Goal: Ask a question

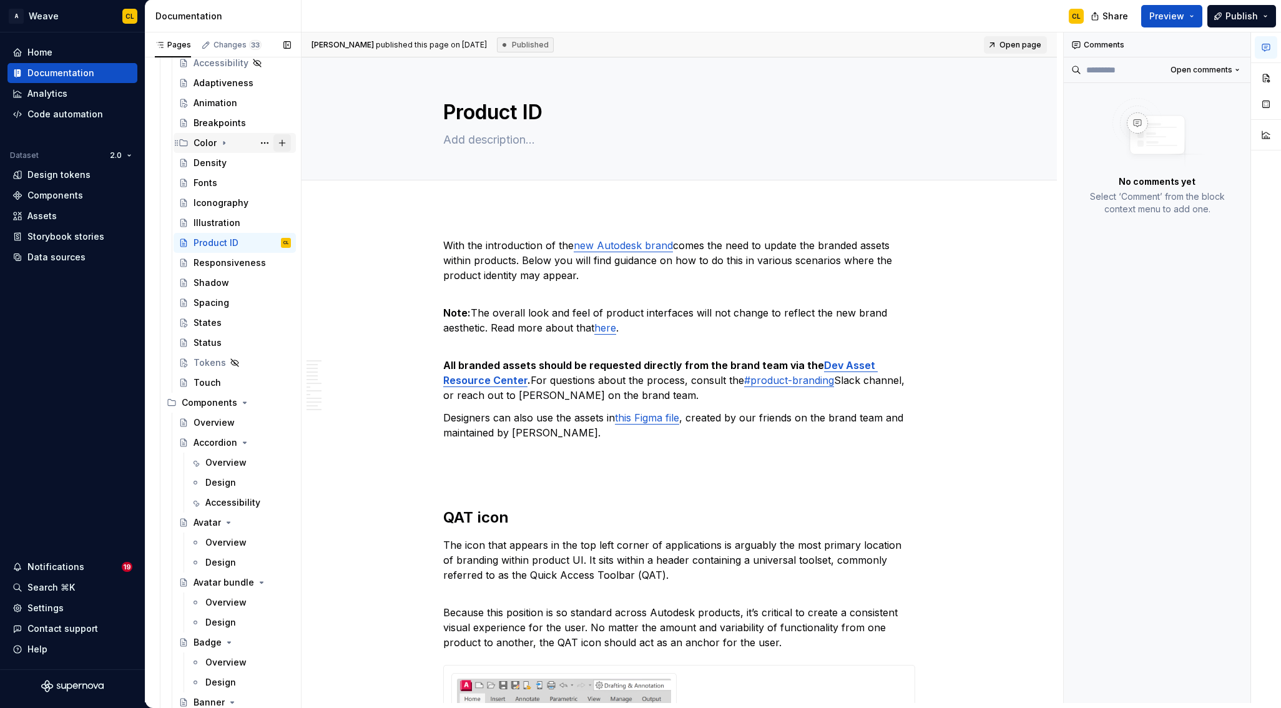
scroll to position [5935, 0]
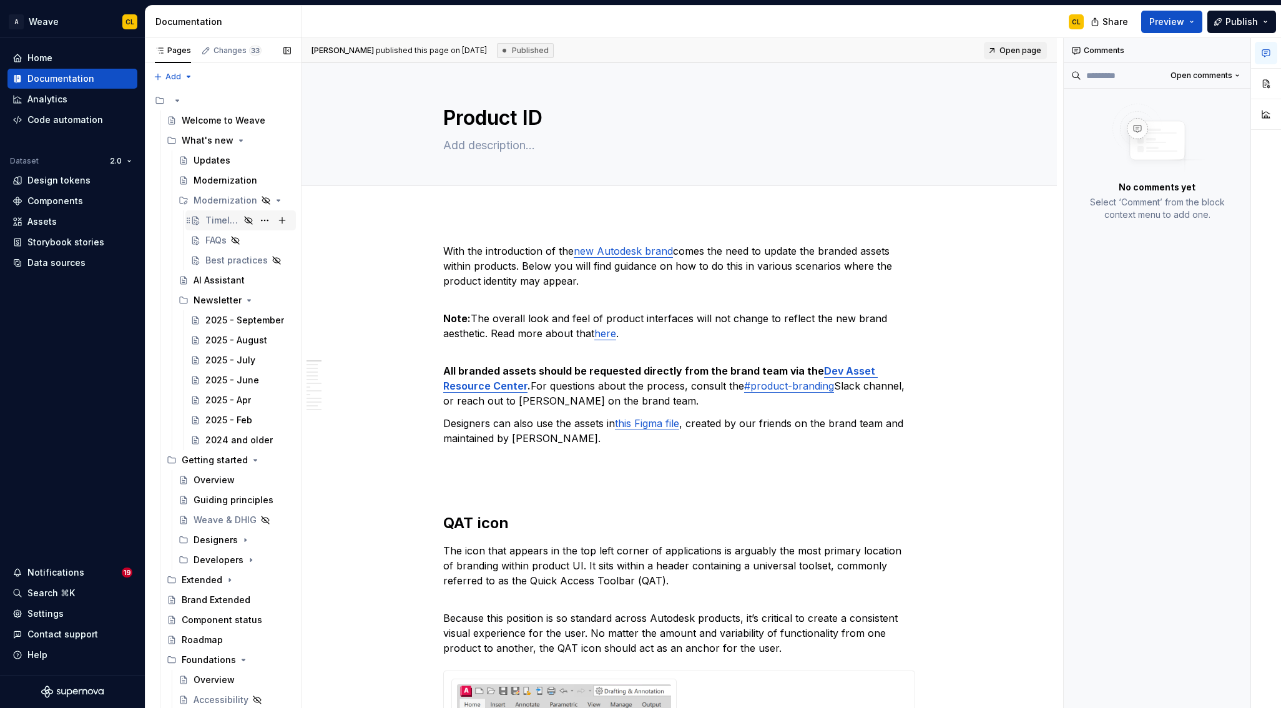
click at [233, 219] on div "Timeline" at bounding box center [222, 220] width 34 height 12
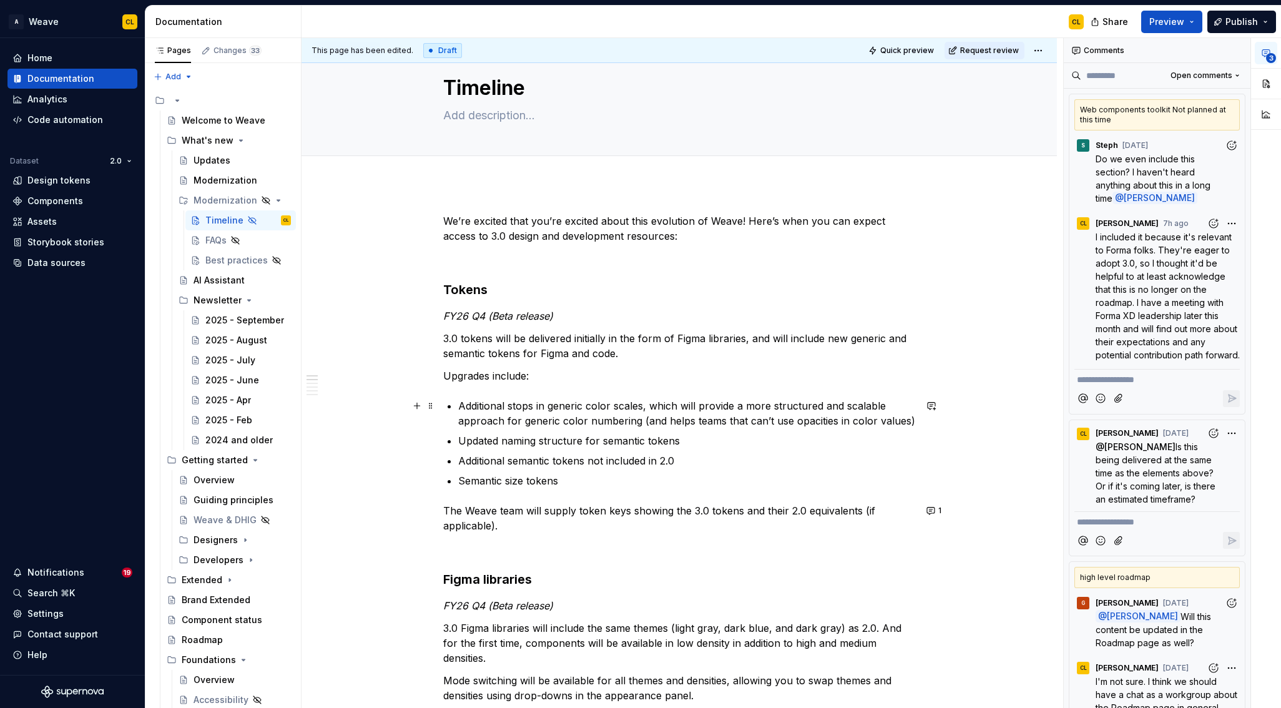
scroll to position [41, 0]
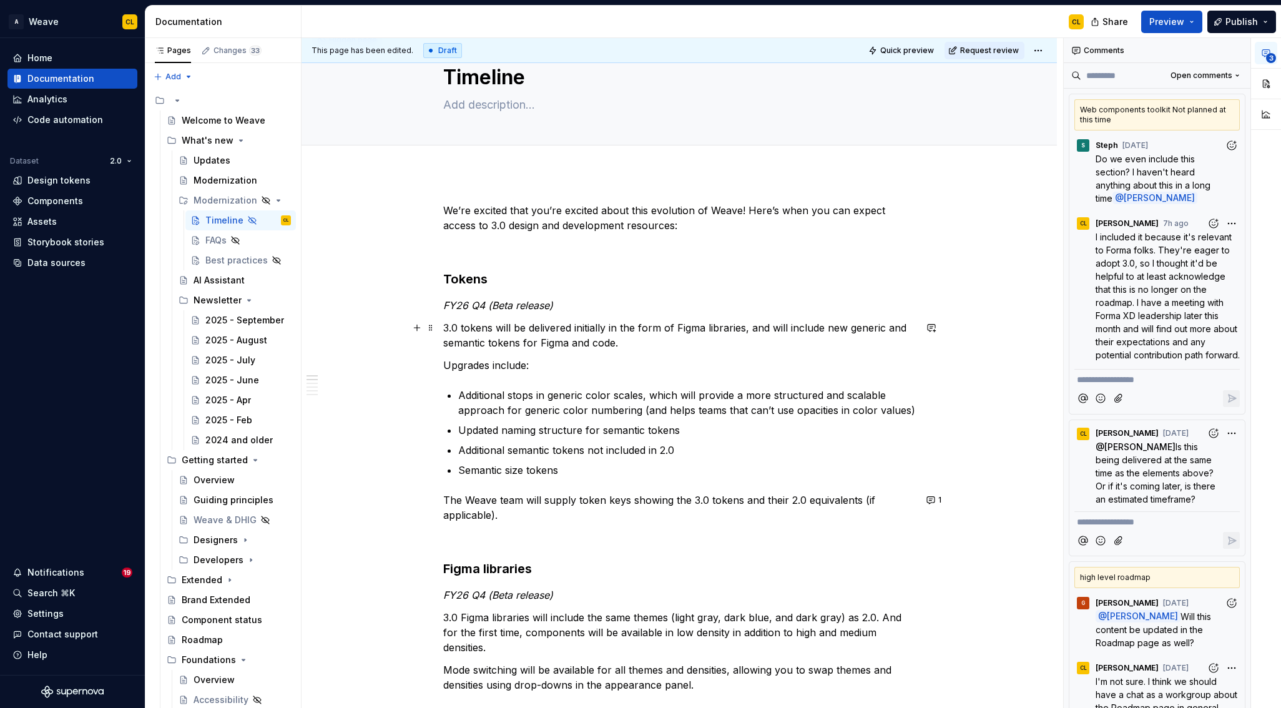
type textarea "*"
click at [669, 328] on p "3.0 tokens will be delivered initially in the form of Figma libraries, and will…" at bounding box center [679, 335] width 472 height 30
click at [810, 328] on p "3.0 tokens will be delivered initially in the form of Figma libraries, and will…" at bounding box center [679, 335] width 472 height 30
click at [567, 335] on p "3.0 tokens will be delivered initially in the form of Figma libraries, and will…" at bounding box center [679, 335] width 472 height 30
click at [637, 339] on p "3.0 tokens will be delivered initially in the form of Figma libraries, and will…" at bounding box center [679, 335] width 472 height 30
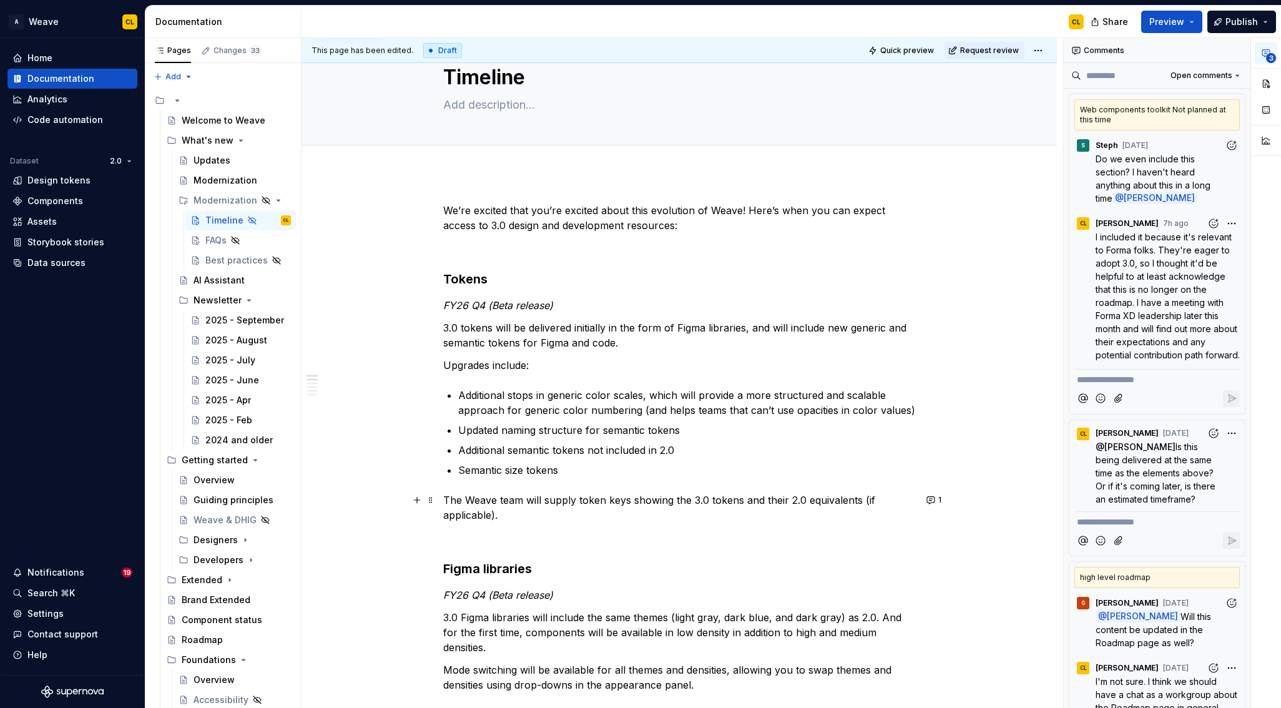
click at [448, 499] on p "The Weave team will supply token keys showing the 3.0 tokens and their 2.0 equi…" at bounding box center [679, 508] width 472 height 30
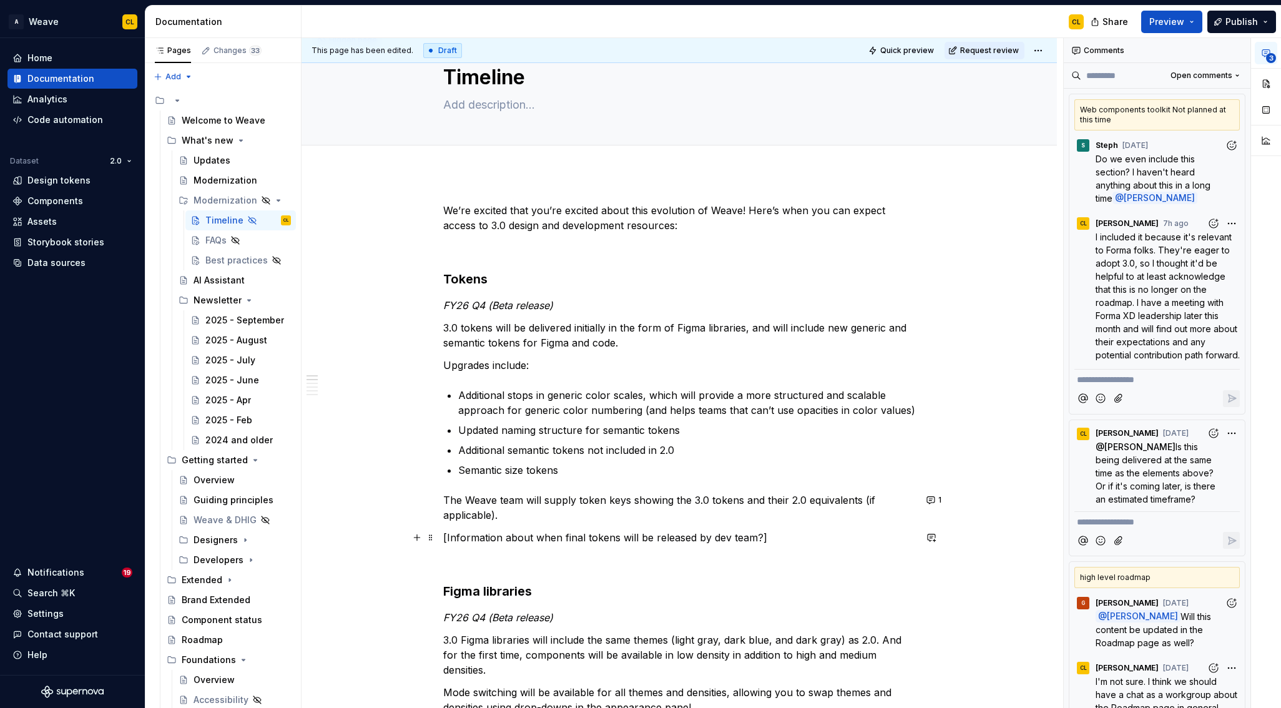
click at [517, 541] on p "[Information about when final tokens will be released by dev team?]" at bounding box center [679, 537] width 472 height 15
click at [608, 539] on p "[Information about when final tokens will be released by dev team?]" at bounding box center [679, 537] width 472 height 15
click at [613, 539] on p "[Information about when final tokens will be released by dev team?]" at bounding box center [679, 537] width 472 height 15
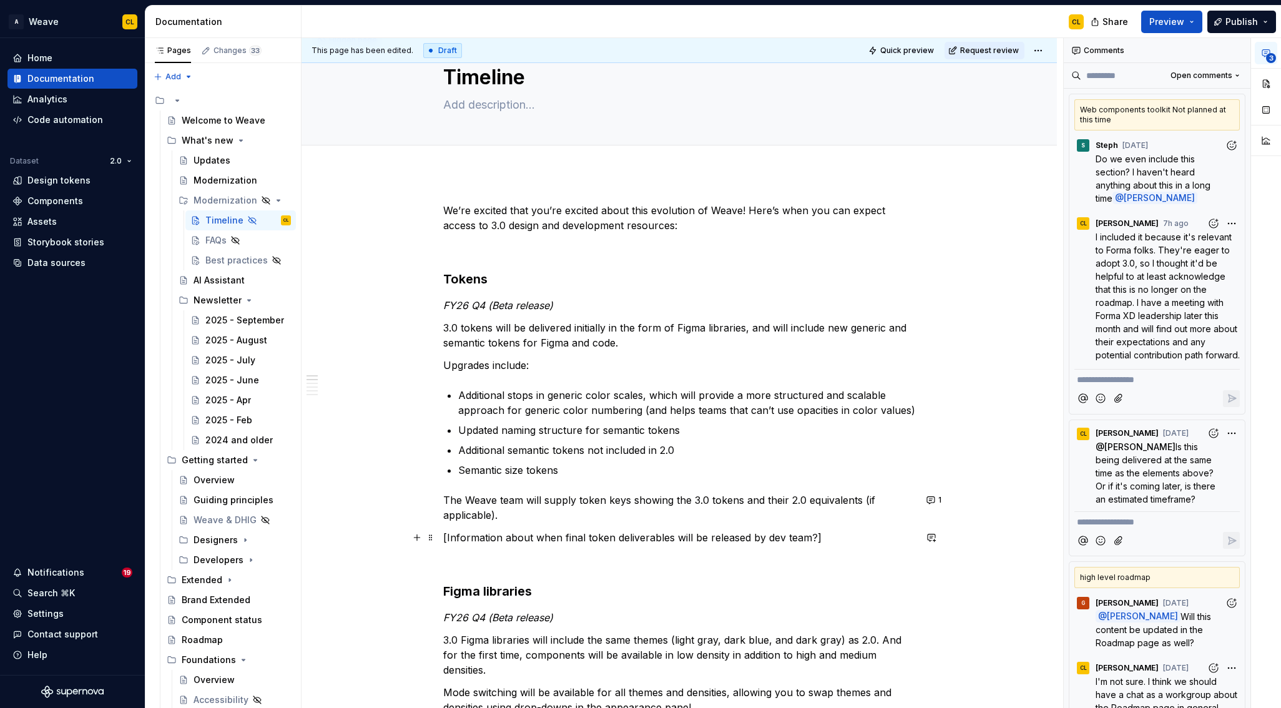
click at [811, 537] on p "[Information about when final token deliverables will be released by dev team?]" at bounding box center [679, 537] width 472 height 15
click at [530, 328] on p "3.0 tokens will be delivered initially in the form of Figma libraries, and will…" at bounding box center [679, 335] width 472 height 30
click at [587, 326] on p "3.0 tokens will be delivered initially in the form of Figma libraries, and will…" at bounding box center [679, 335] width 472 height 30
click at [666, 328] on p "3.0 tokens will be delivered initially in the form of Figma libraries, and will…" at bounding box center [679, 335] width 472 height 30
click at [513, 330] on p "3.0 tokens will be delivered initially in the form of Figma libraries, and will…" at bounding box center [679, 335] width 472 height 30
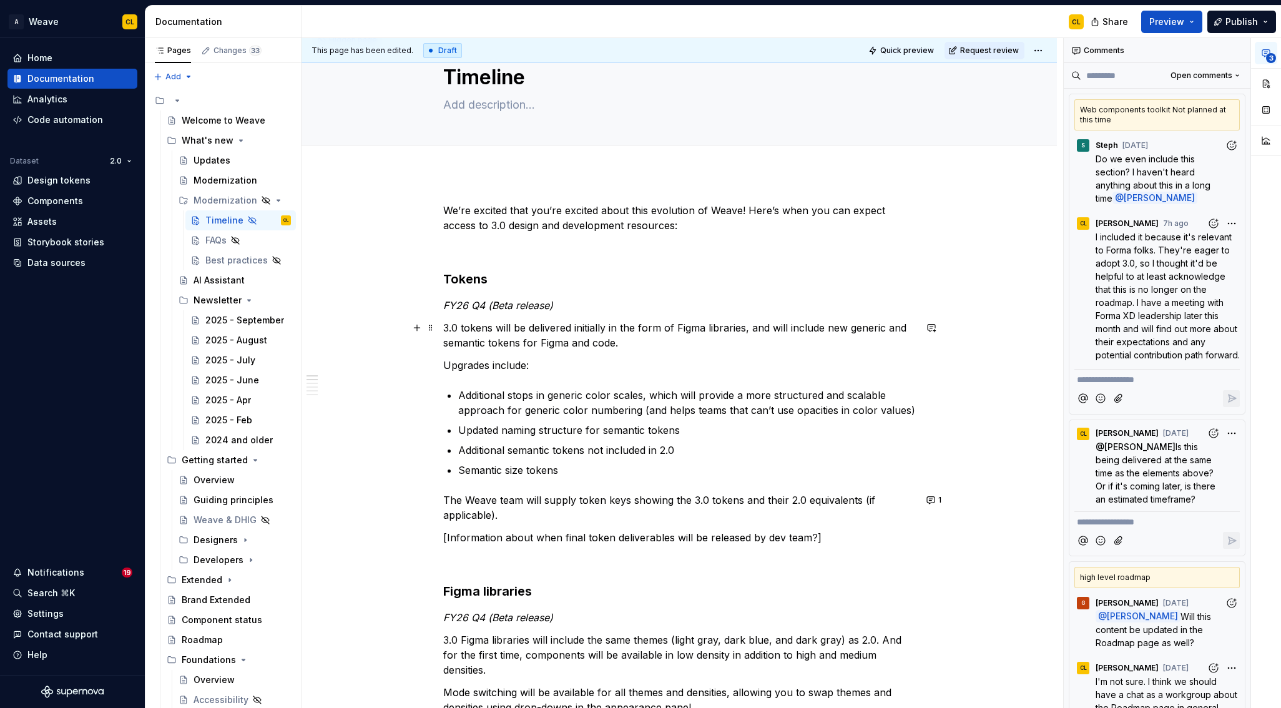
click at [489, 329] on p "3.0 tokens will be delivered initially in the form of Figma libraries, and will…" at bounding box center [679, 335] width 472 height 30
click at [517, 327] on p "3.0 tokens will be delivered initially in the form of Figma libraries, and will…" at bounding box center [679, 335] width 472 height 30
click at [529, 327] on p "3.0 tokens will be delivered initially in the form of Figma libraries, and will…" at bounding box center [679, 335] width 472 height 30
click at [447, 330] on p "3.0 tokens will be delivered initially in the form of Figma libraries, and will…" at bounding box center [679, 335] width 472 height 30
click at [723, 331] on p "A beta version of 3.0 tokens will be delivered initially in the form of Figma l…" at bounding box center [679, 335] width 472 height 30
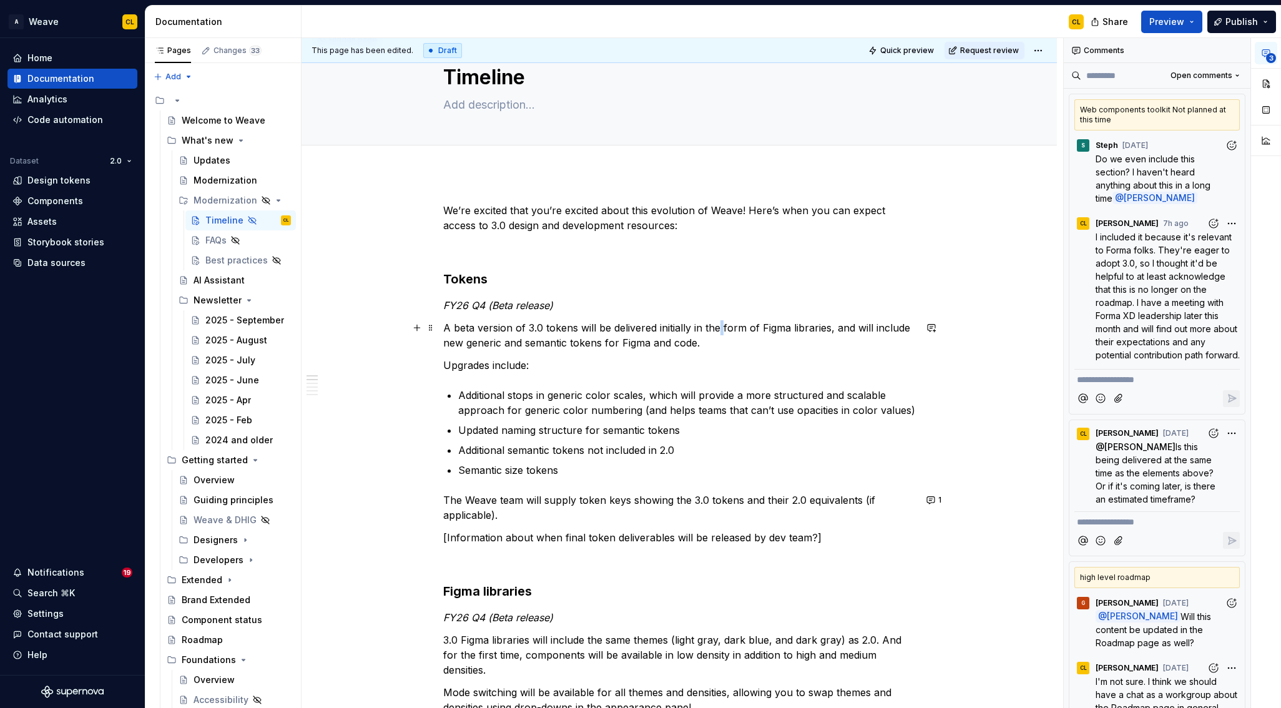
click at [722, 331] on p "A beta version of 3.0 tokens will be delivered initially in the form of Figma l…" at bounding box center [679, 335] width 472 height 30
click at [667, 329] on p "A beta version of 3.0 tokens will be delivered initially in the form of Figma l…" at bounding box center [679, 335] width 472 height 30
click at [541, 332] on p "A beta version of 3.0 tokens will be delivered in the form of Figma libraries, …" at bounding box center [679, 335] width 472 height 30
drag, startPoint x: 625, startPoint y: 325, endPoint x: 680, endPoint y: 325, distance: 54.9
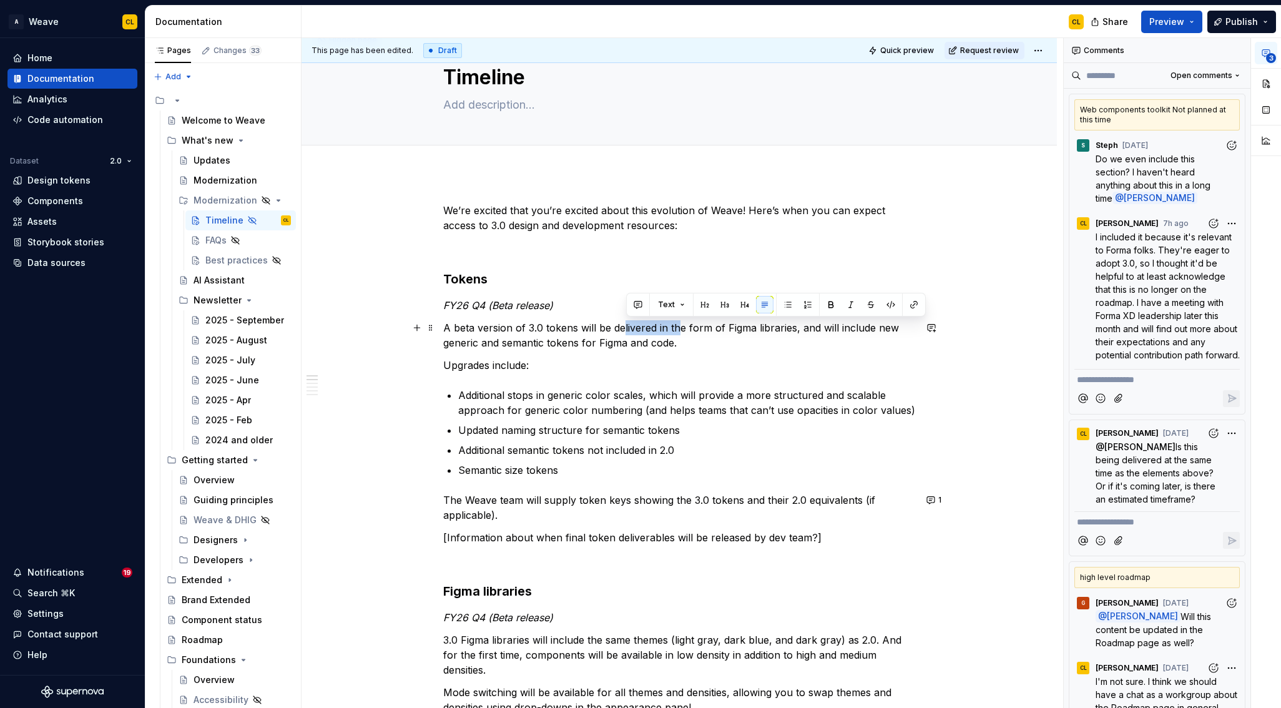
click at [680, 325] on p "A beta version of 3.0 tokens will be delivered in the form of Figma libraries, …" at bounding box center [679, 335] width 472 height 30
click at [740, 326] on p "A beta version of 3.0 tokens will be delivered in the form of Figma libraries, …" at bounding box center [679, 335] width 472 height 30
click at [790, 326] on p "A beta version of 3.0 tokens will be delivered in the form of Figma libraries, …" at bounding box center [679, 335] width 472 height 30
click at [614, 340] on p "A beta version of 3.0 tokens will be delivered in the form of Figma libraries, …" at bounding box center [679, 335] width 472 height 30
click at [702, 345] on p "A beta version of 3.0 tokens will be delivered in the form of Figma libraries, …" at bounding box center [679, 335] width 472 height 30
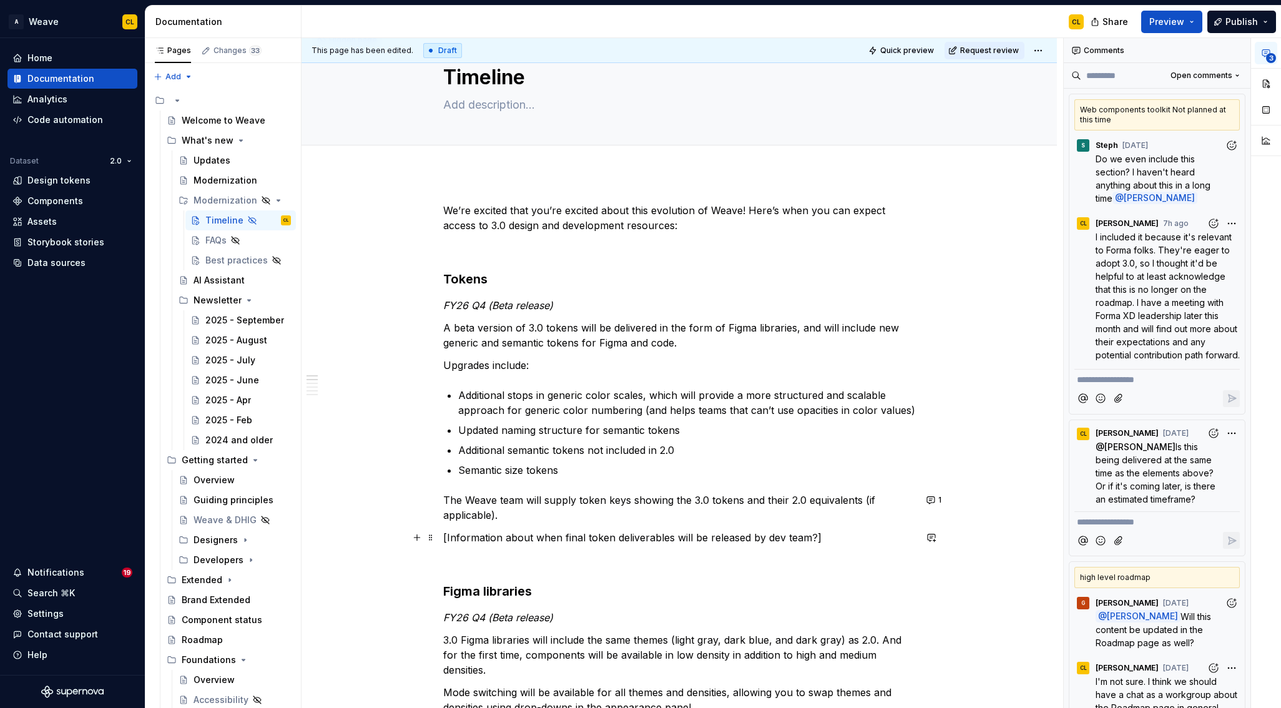
click at [817, 538] on p "[Information about when final token deliverables will be released by dev team?]" at bounding box center [679, 537] width 472 height 15
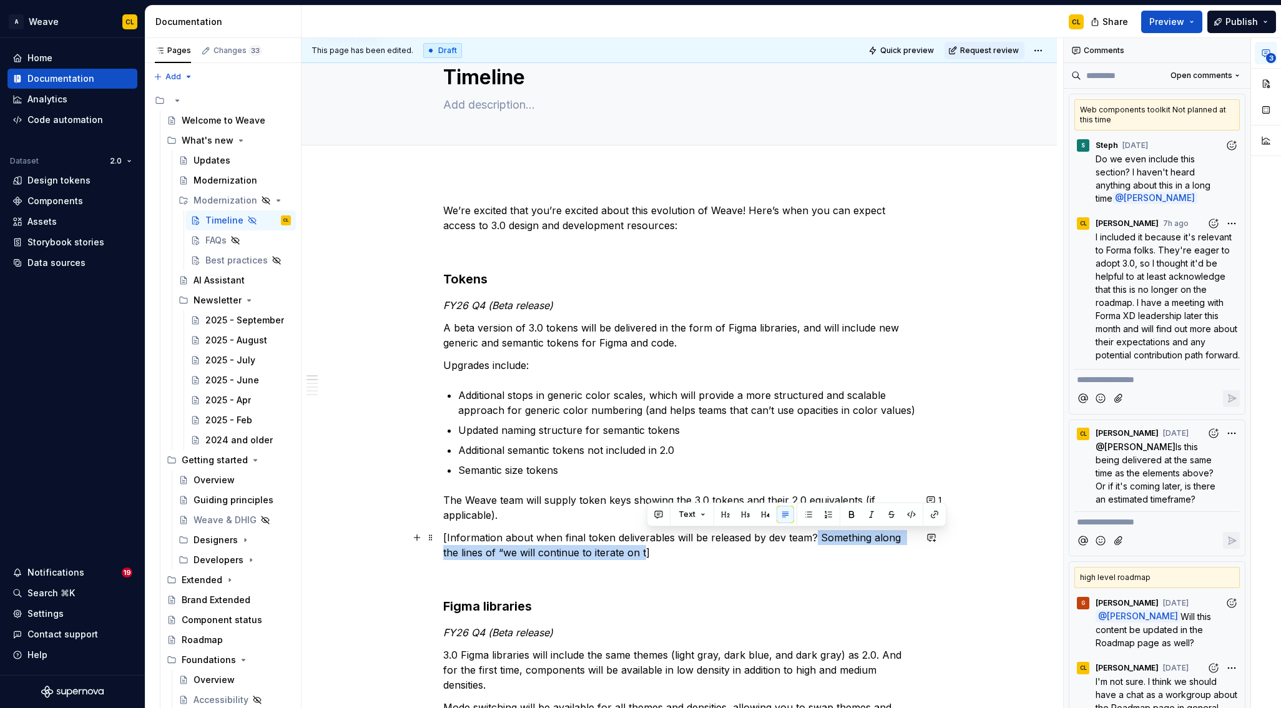
drag, startPoint x: 646, startPoint y: 552, endPoint x: 815, endPoint y: 535, distance: 170.1
click at [816, 535] on p "[Information about when final token deliverables will be released by dev team? …" at bounding box center [679, 545] width 472 height 30
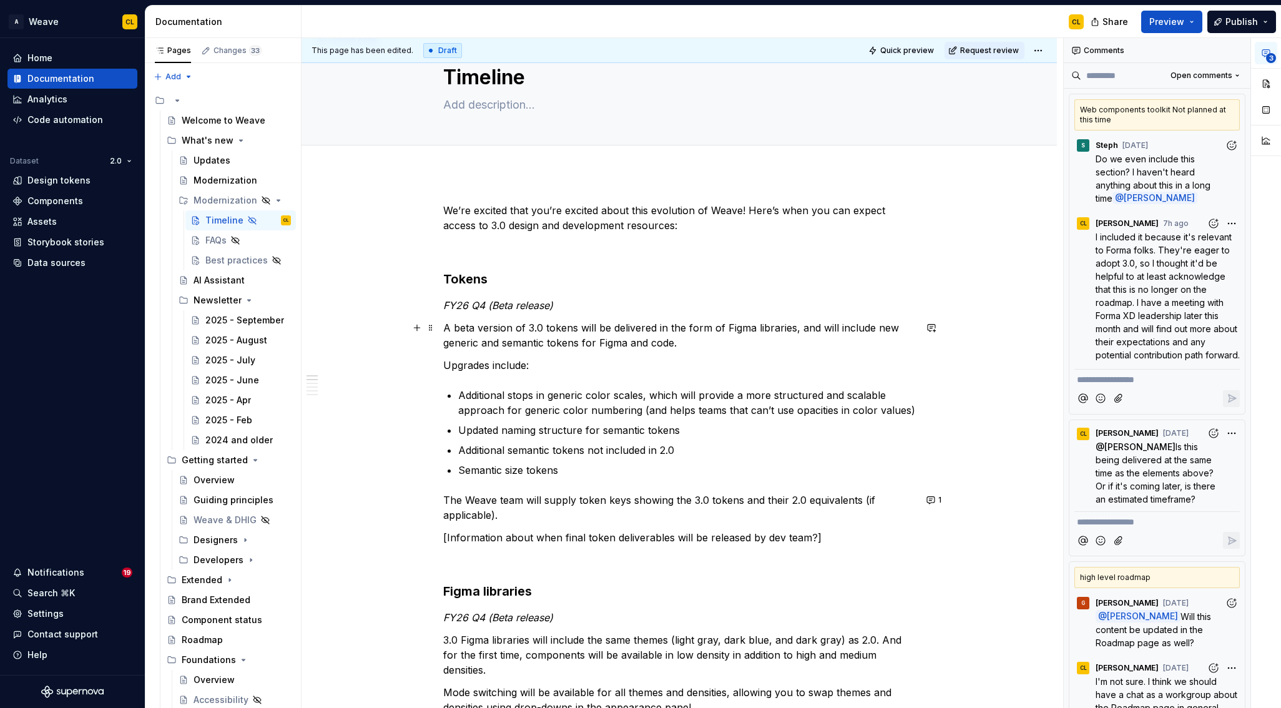
click at [680, 341] on p "A beta version of 3.0 tokens will be delivered in the form of Figma libraries, …" at bounding box center [679, 335] width 472 height 30
click at [707, 340] on p "A beta version of 3.0 tokens will be delivered in the form of Figma libraries, …" at bounding box center [679, 335] width 472 height 30
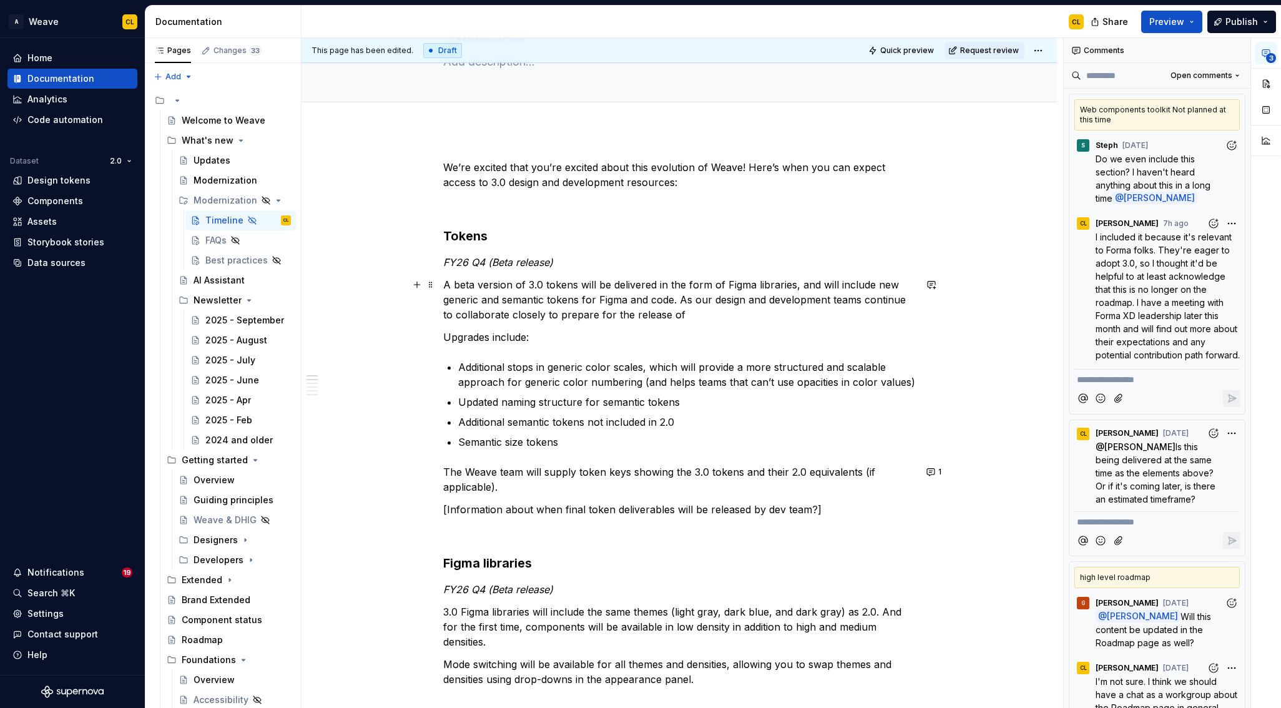
scroll to position [0, 0]
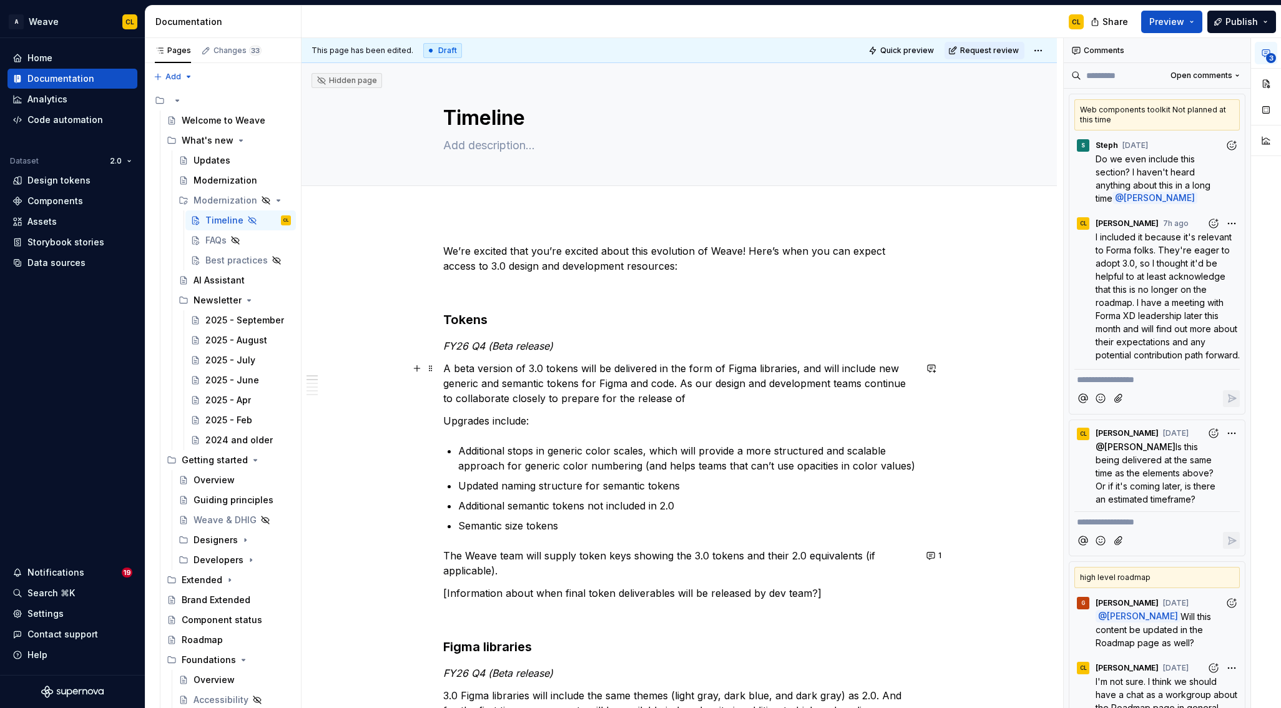
click at [650, 401] on p "A beta version of 3.0 tokens will be delivered in the form of Figma libraries, …" at bounding box center [679, 383] width 472 height 45
drag, startPoint x: 637, startPoint y: 398, endPoint x: 682, endPoint y: 395, distance: 45.1
click at [682, 395] on p "A beta version of 3.0 tokens will be delivered in the form of Figma libraries, …" at bounding box center [679, 383] width 472 height 45
click at [654, 400] on p "A beta version of 3.0 tokens will be delivered in the form of Figma libraries, …" at bounding box center [679, 383] width 472 height 45
click at [767, 401] on p "A beta version of 3.0 tokens will be delivered in the form of Figma libraries, …" at bounding box center [679, 383] width 472 height 45
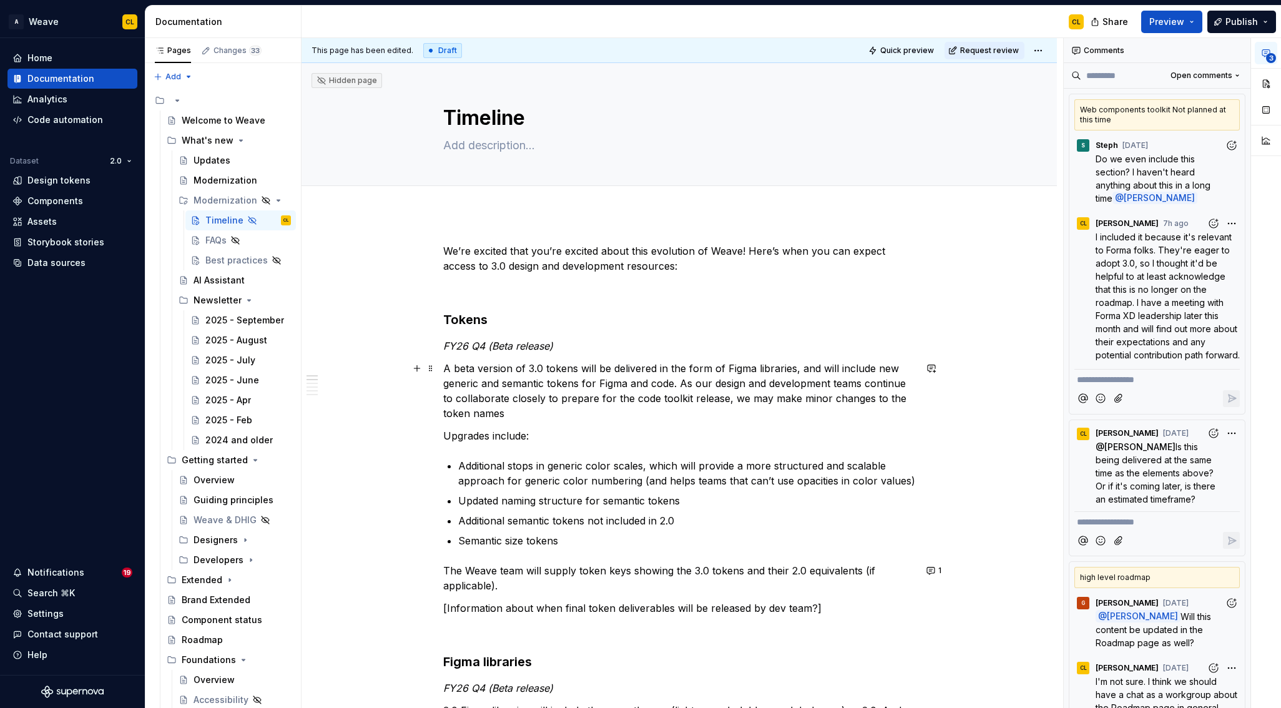
click at [512, 413] on p "A beta version of 3.0 tokens will be delivered in the form of Figma libraries, …" at bounding box center [679, 391] width 472 height 60
click at [448, 414] on p "A beta version of 3.0 tokens will be delivered in the form of Figma libraries, …" at bounding box center [679, 391] width 472 height 60
drag, startPoint x: 446, startPoint y: 412, endPoint x: 484, endPoint y: 416, distance: 38.3
click at [446, 412] on p "A beta version of 3.0 tokens will be delivered in the form of Figma libraries, …" at bounding box center [679, 391] width 472 height 60
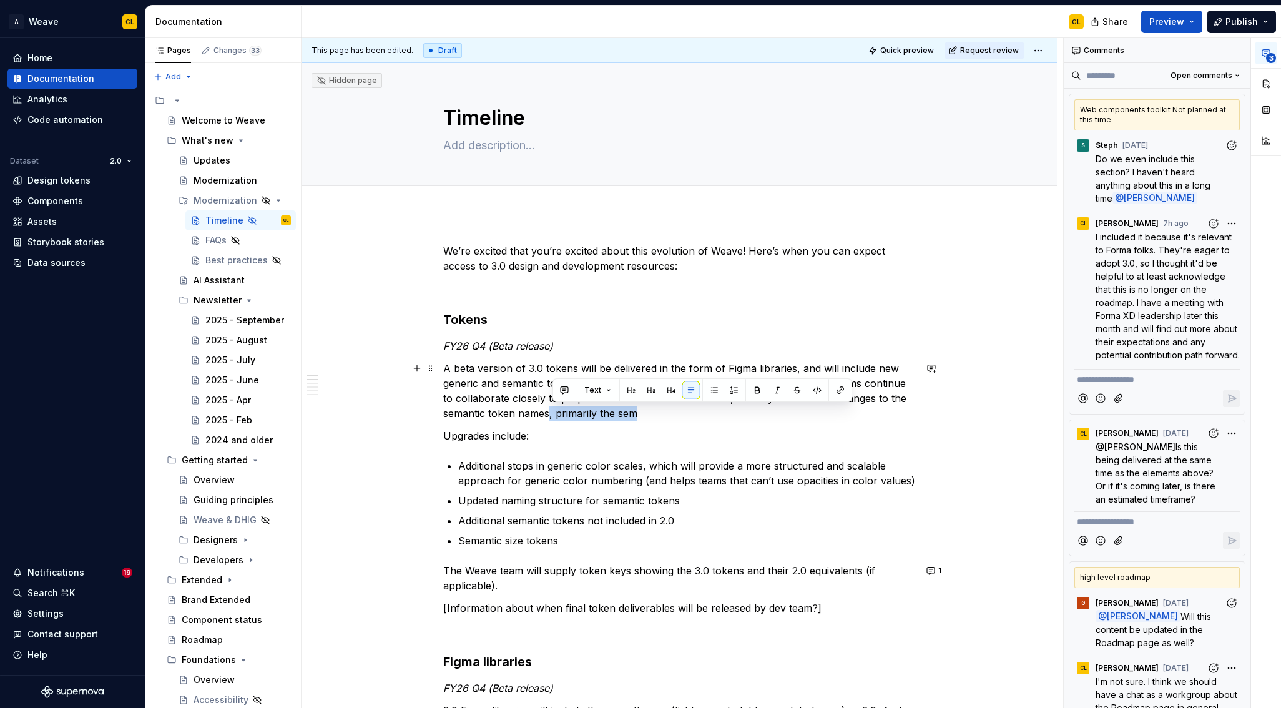
drag, startPoint x: 552, startPoint y: 416, endPoint x: 639, endPoint y: 412, distance: 86.2
click at [639, 412] on p "A beta version of 3.0 tokens will be delivered in the form of Figma libraries, …" at bounding box center [679, 391] width 472 height 60
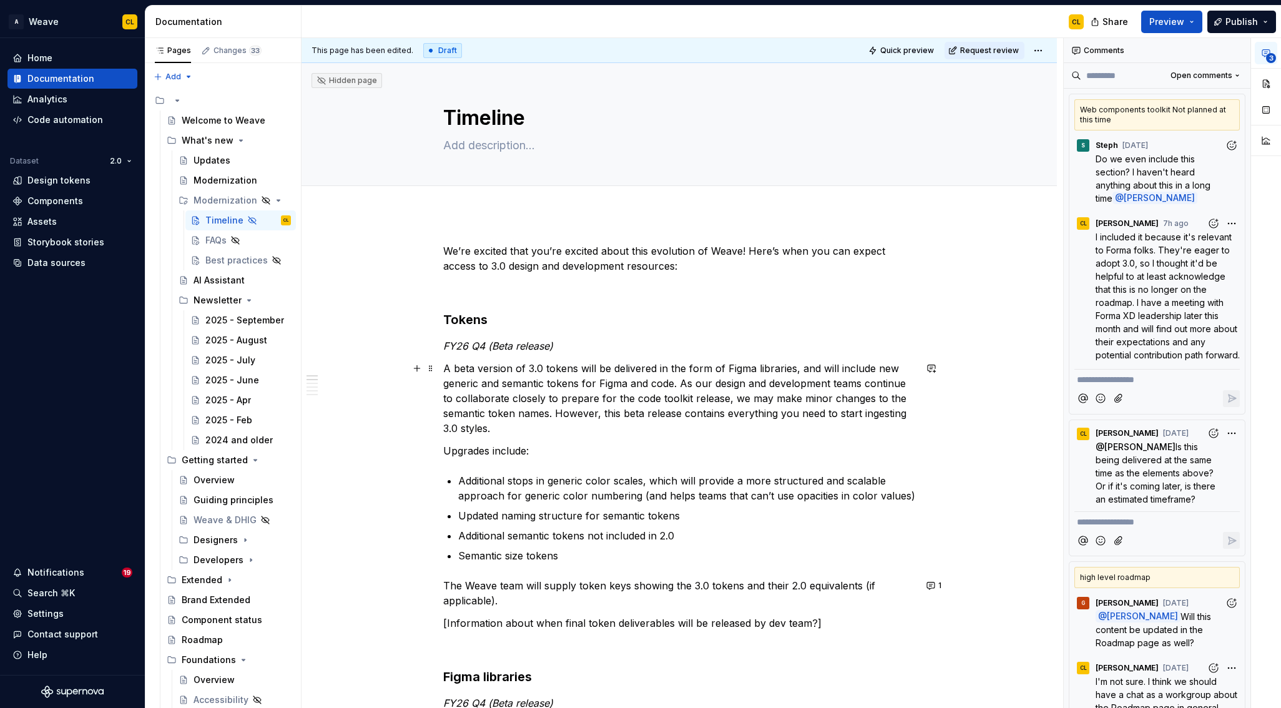
click at [877, 415] on p "A beta version of 3.0 tokens will be delivered in the form of Figma libraries, …" at bounding box center [679, 398] width 472 height 75
click at [476, 416] on p "A beta version of 3.0 tokens will be delivered in the form of Figma libraries, …" at bounding box center [679, 398] width 472 height 75
click at [890, 414] on p "A beta version of 3.0 tokens will be delivered in the form of Figma libraries, …" at bounding box center [679, 398] width 472 height 75
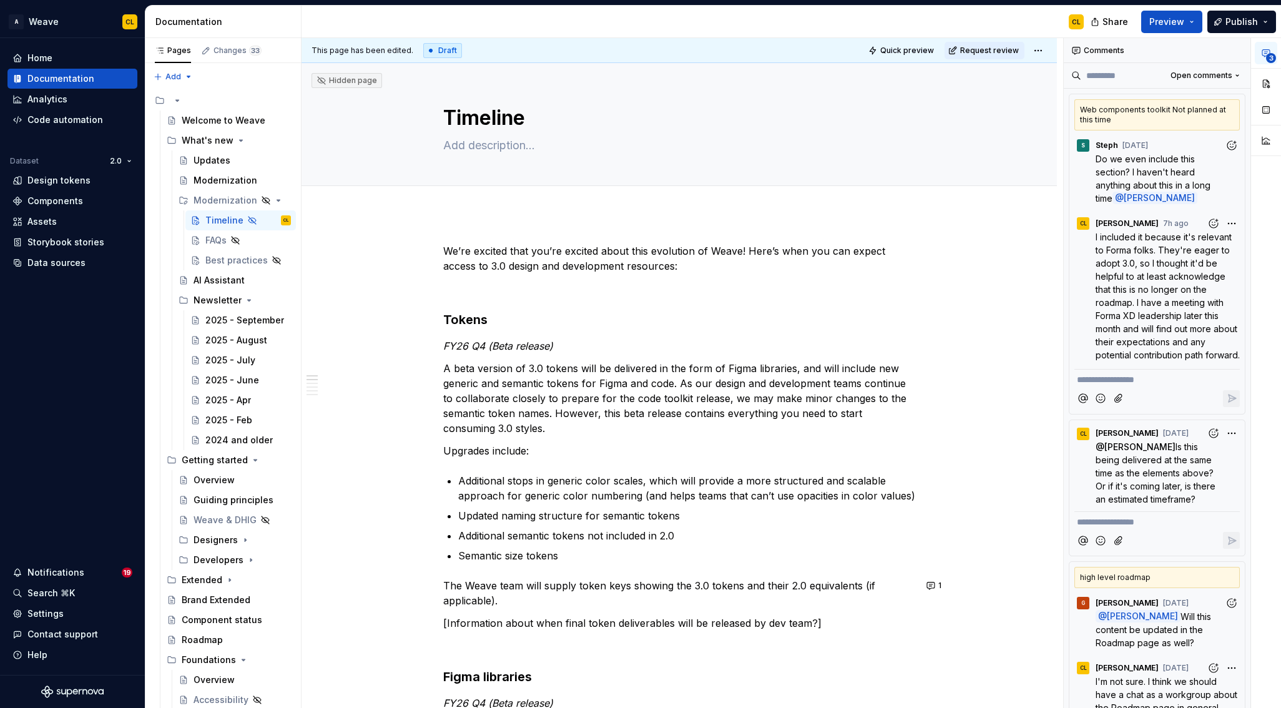
type textarea "*"
click at [468, 426] on p "A beta version of 3.0 tokens will be delivered in the form of Figma libraries, …" at bounding box center [679, 398] width 472 height 75
click at [571, 428] on p "A beta version of 3.0 tokens will be delivered in the form of Figma libraries, …" at bounding box center [679, 398] width 472 height 75
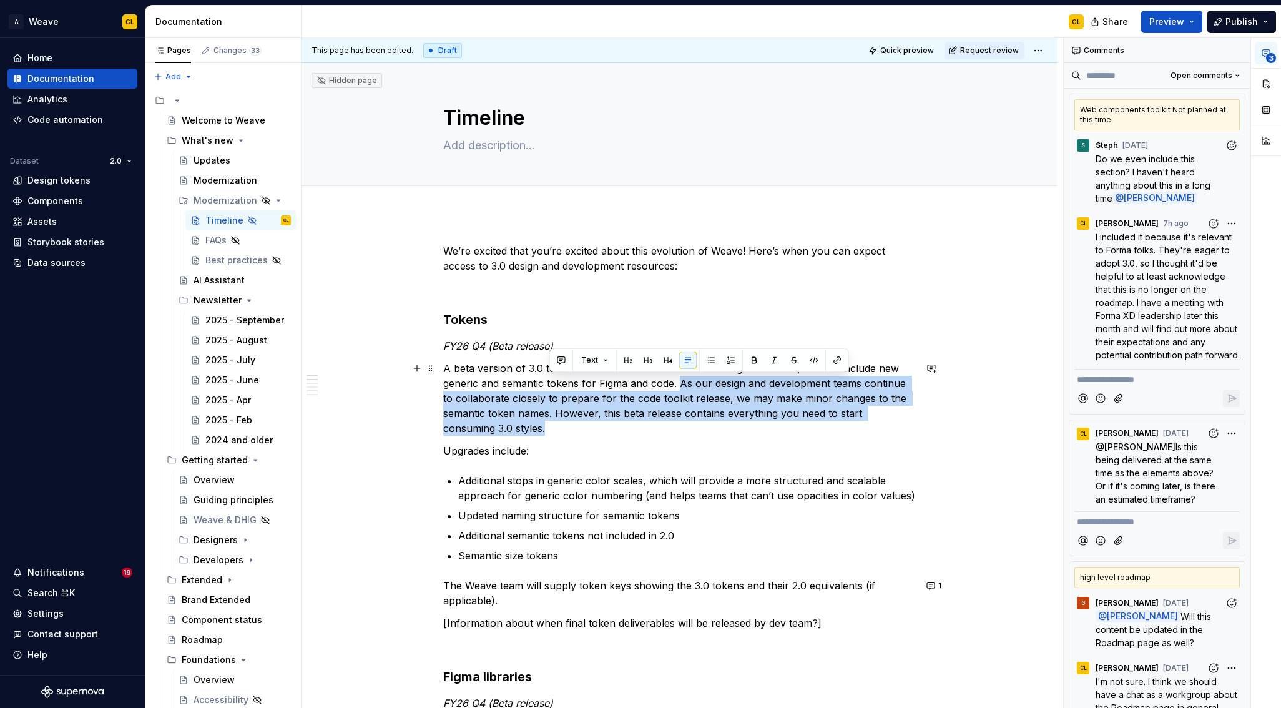
drag, startPoint x: 683, startPoint y: 383, endPoint x: 638, endPoint y: 427, distance: 63.1
click at [638, 427] on p "A beta version of 3.0 tokens will be delivered in the form of Figma libraries, …" at bounding box center [679, 398] width 472 height 75
click at [651, 401] on p "A beta version of 3.0 tokens will be delivered in the form of Figma libraries, …" at bounding box center [679, 398] width 472 height 75
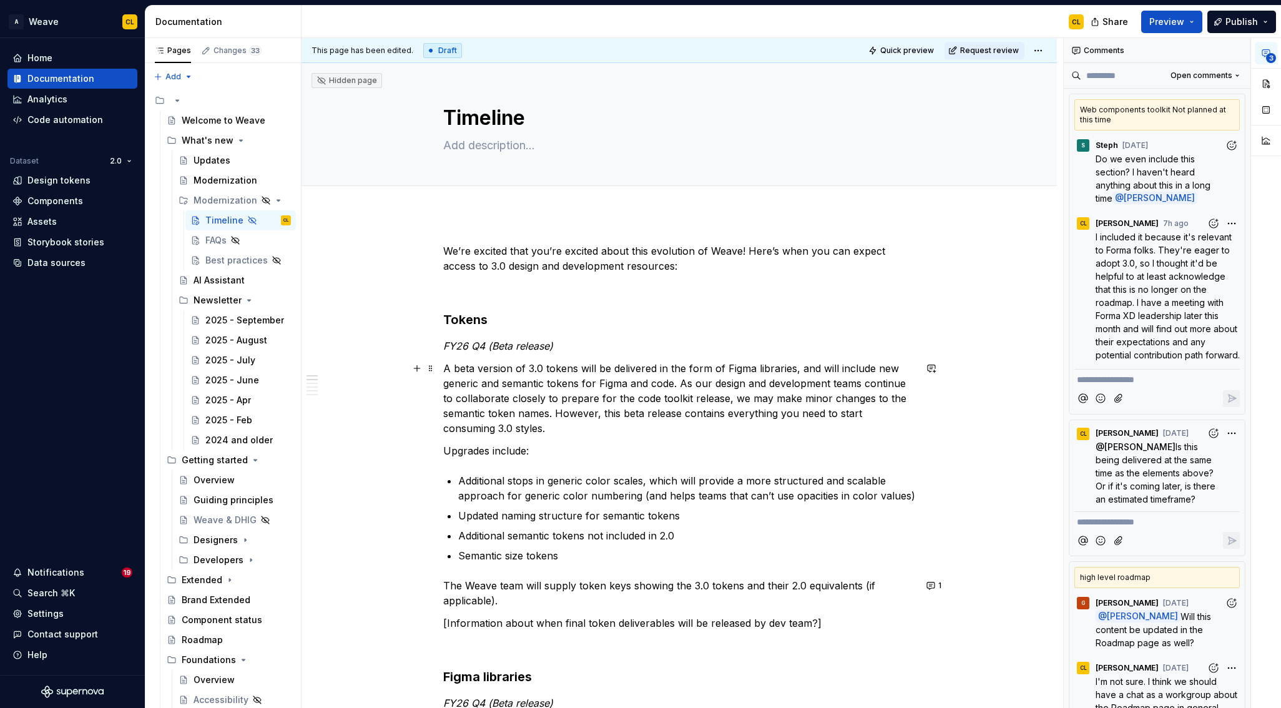
click at [612, 400] on p "A beta version of 3.0 tokens will be delivered in the form of Figma libraries, …" at bounding box center [679, 398] width 472 height 75
click at [654, 399] on p "A beta version of 3.0 tokens will be delivered in the form of Figma libraries, …" at bounding box center [679, 398] width 472 height 75
drag, startPoint x: 549, startPoint y: 398, endPoint x: 727, endPoint y: 401, distance: 178.6
click at [727, 401] on p "A beta version of 3.0 tokens will be delivered in the form of Figma libraries, …" at bounding box center [679, 398] width 472 height 75
click at [868, 411] on p "A beta version of 3.0 tokens will be delivered in the form of Figma libraries, …" at bounding box center [679, 398] width 472 height 75
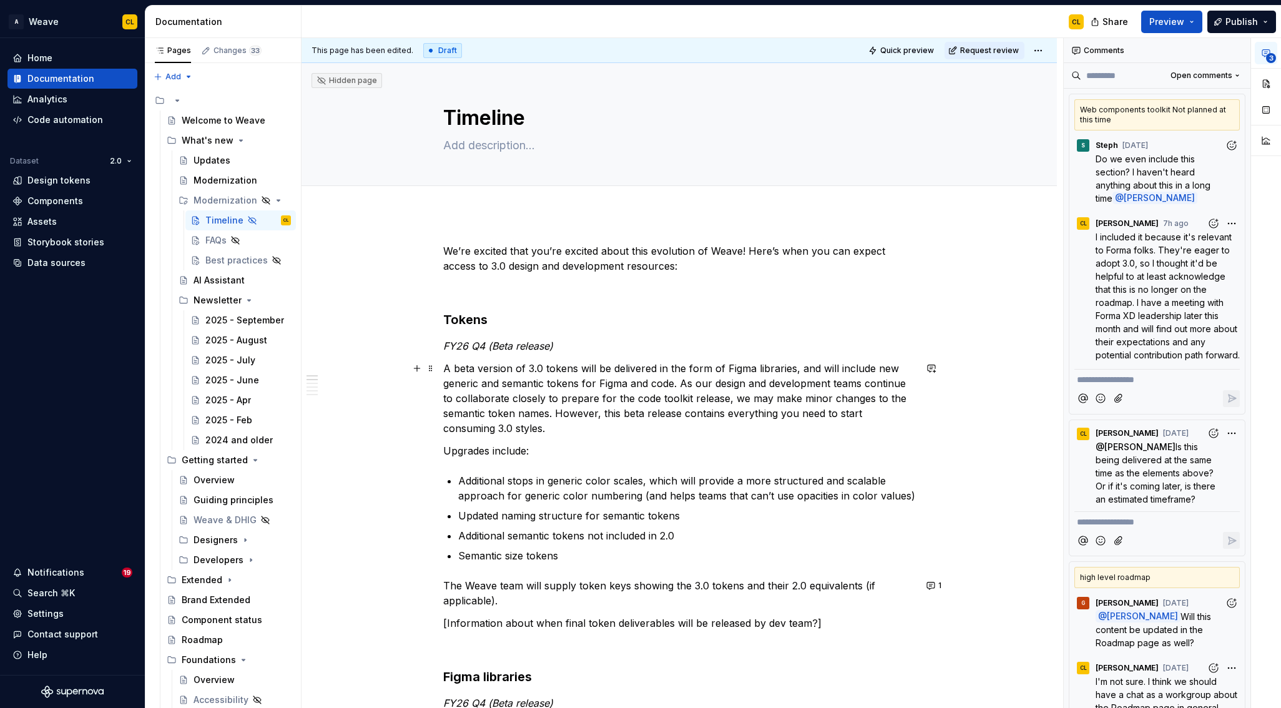
click at [810, 388] on p "A beta version of 3.0 tokens will be delivered in the form of Figma libraries, …" at bounding box center [679, 398] width 472 height 75
click at [866, 385] on p "A beta version of 3.0 tokens will be delivered in the form of Figma libraries, …" at bounding box center [679, 398] width 472 height 75
drag, startPoint x: 446, startPoint y: 400, endPoint x: 616, endPoint y: 402, distance: 169.8
click at [616, 402] on p "A beta version of 3.0 tokens will be delivered in the form of Figma libraries, …" at bounding box center [679, 398] width 472 height 75
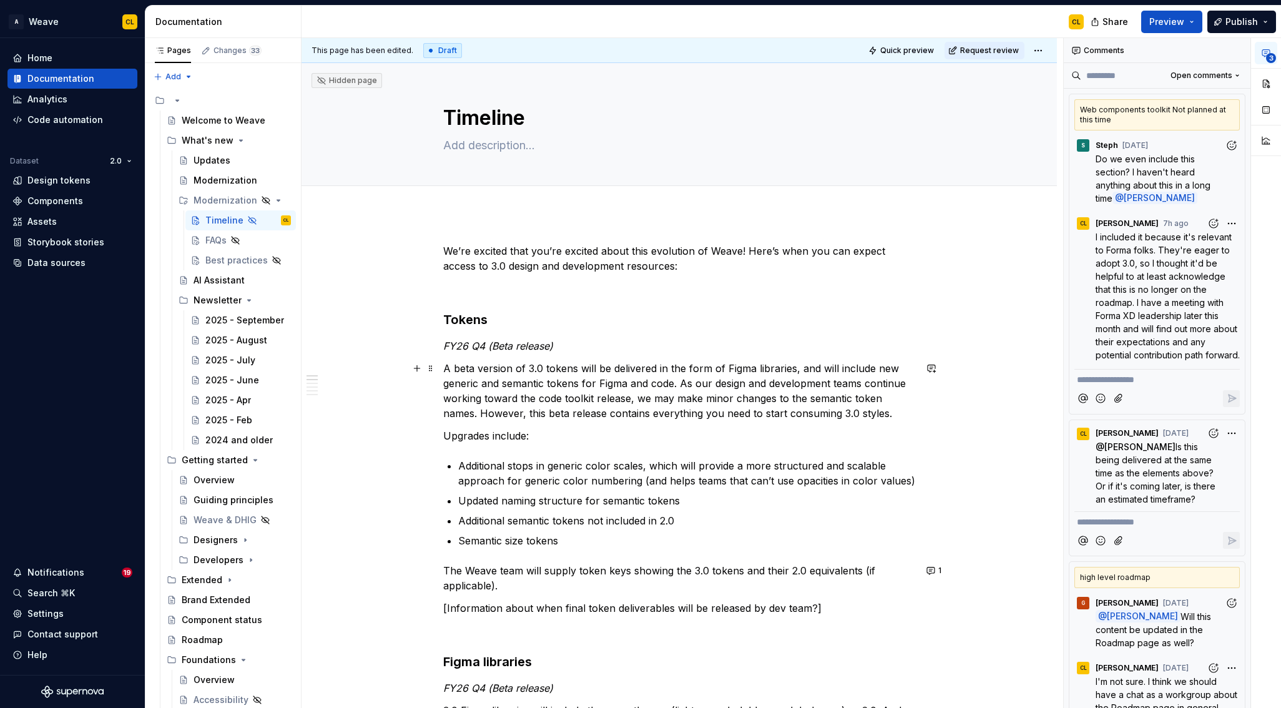
click at [542, 398] on p "A beta version of 3.0 tokens will be delivered in the form of Figma libraries, …" at bounding box center [679, 391] width 472 height 60
click at [632, 400] on p "A beta version of 3.0 tokens will be delivered in the form of Figma libraries, …" at bounding box center [679, 391] width 472 height 60
click at [541, 400] on p "A beta version of 3.0 tokens will be delivered in the form of Figma libraries, …" at bounding box center [679, 391] width 472 height 60
click at [491, 402] on p "A beta version of 3.0 tokens will be delivered in the form of Figma libraries, …" at bounding box center [679, 391] width 472 height 60
click at [498, 400] on p "A beta version of 3.0 tokens will be delivered in the form of Figma libraries, …" at bounding box center [679, 391] width 472 height 60
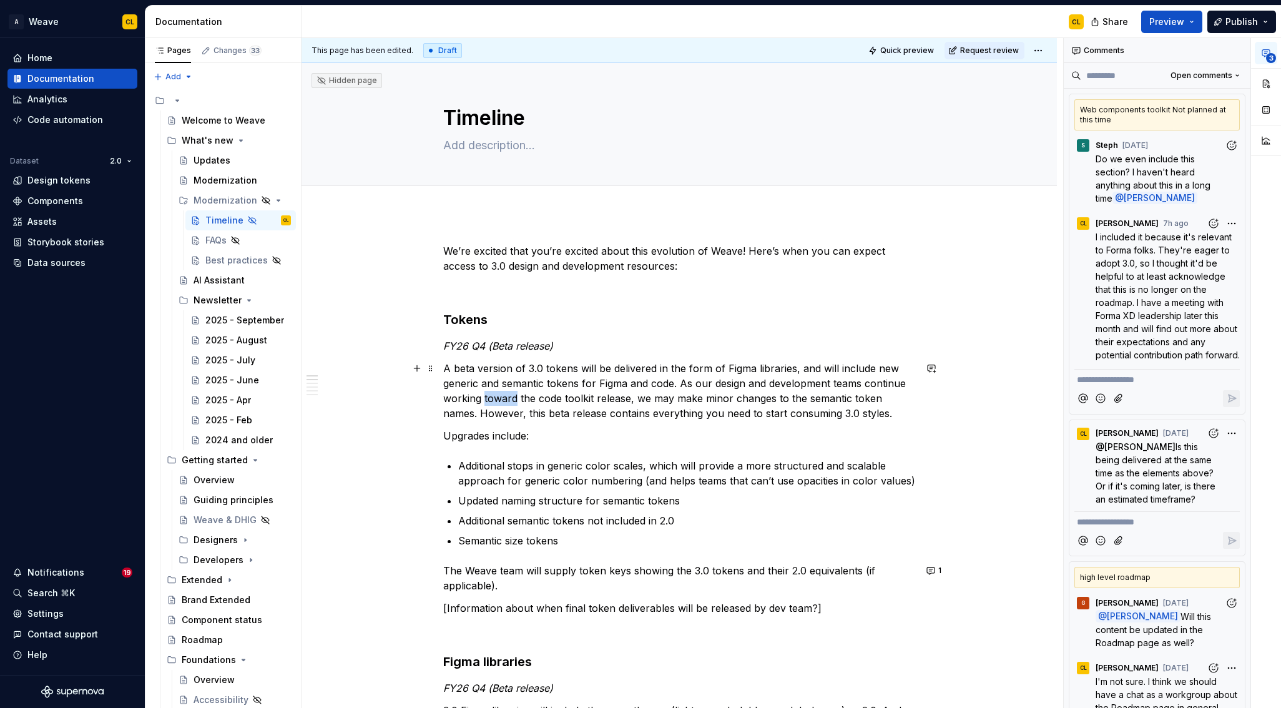
click at [498, 400] on p "A beta version of 3.0 tokens will be delivered in the form of Figma libraries, …" at bounding box center [679, 391] width 472 height 60
click at [630, 401] on p "A beta version of 3.0 tokens will be delivered in the form of Figma libraries, …" at bounding box center [679, 391] width 472 height 60
click at [689, 395] on p "A beta version of 3.0 tokens will be delivered in the form of Figma libraries, …" at bounding box center [679, 391] width 472 height 60
click at [592, 400] on p "A beta version of 3.0 tokens will be delivered in the form of Figma libraries, …" at bounding box center [679, 391] width 472 height 60
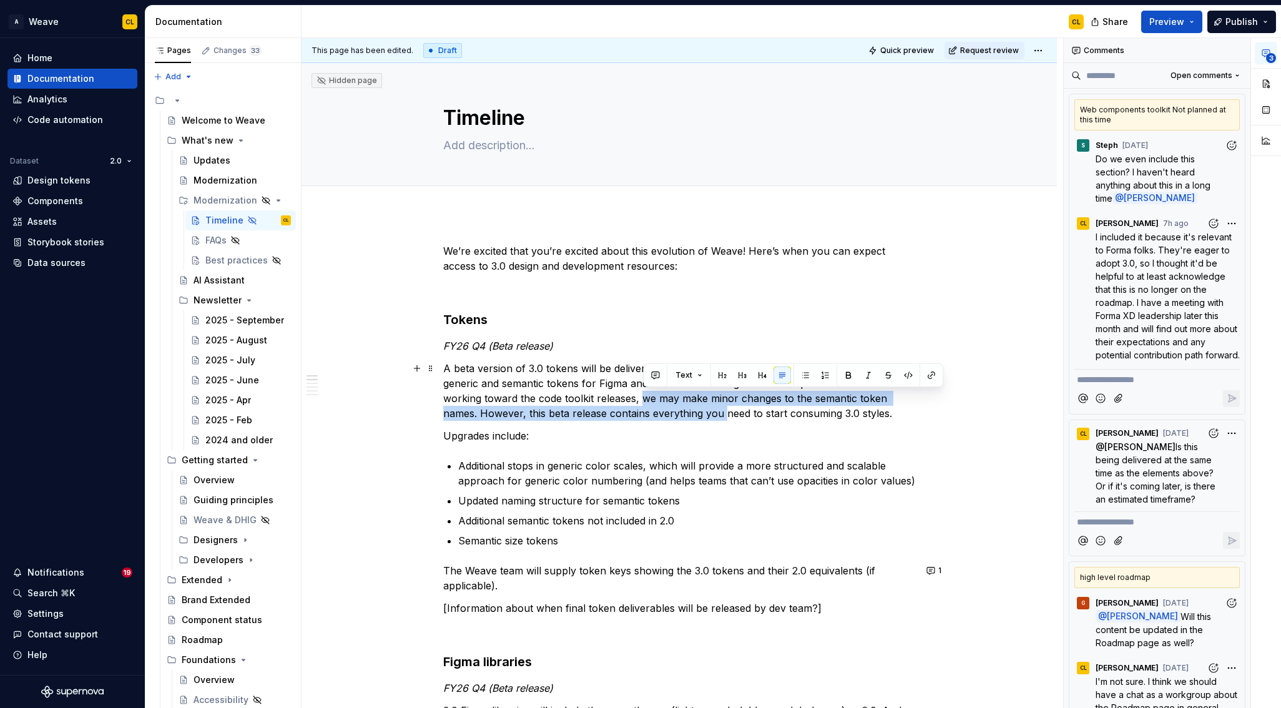
drag, startPoint x: 644, startPoint y: 397, endPoint x: 728, endPoint y: 406, distance: 84.8
click at [728, 406] on p "A beta version of 3.0 tokens will be delivered in the form of Figma libraries, …" at bounding box center [679, 391] width 472 height 60
click at [789, 408] on p "A beta version of 3.0 tokens will be delivered in the form of Figma libraries, …" at bounding box center [679, 391] width 472 height 60
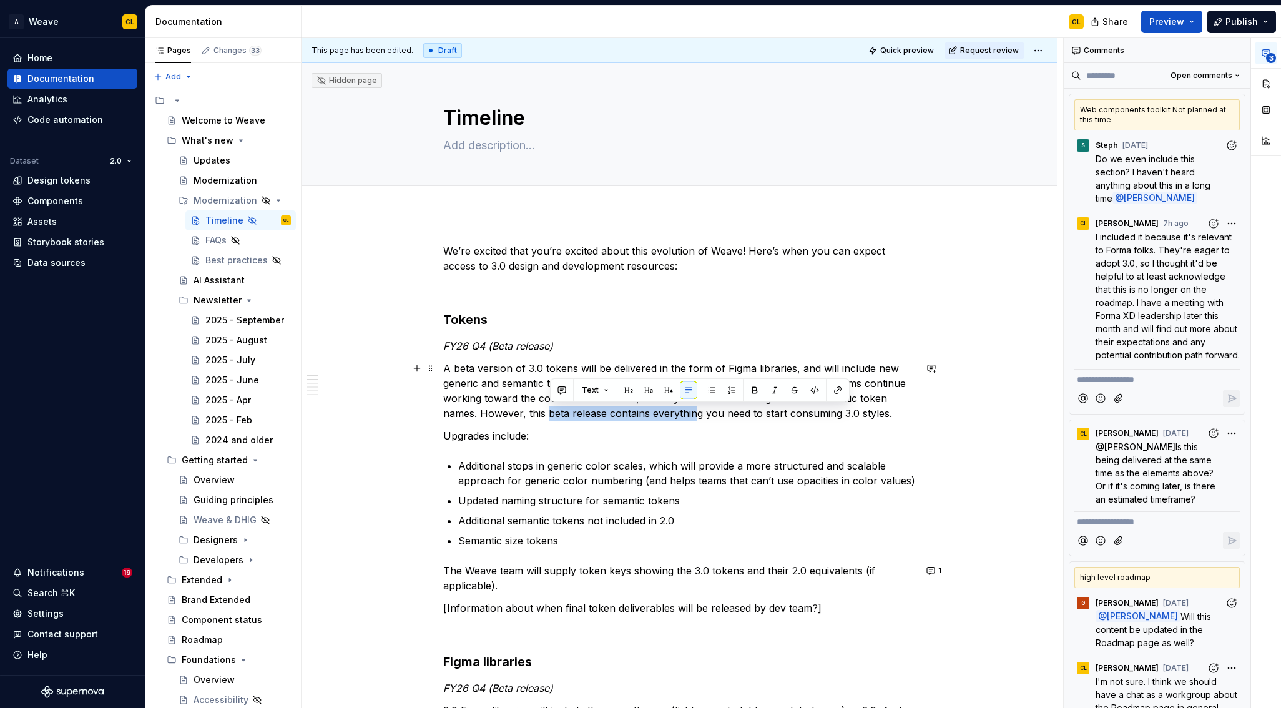
drag, startPoint x: 552, startPoint y: 414, endPoint x: 758, endPoint y: 413, distance: 206.0
click at [700, 416] on p "A beta version of 3.0 tokens will be delivered in the form of Figma libraries, …" at bounding box center [679, 391] width 472 height 60
click at [763, 413] on p "A beta version of 3.0 tokens will be delivered in the form of Figma libraries, …" at bounding box center [679, 391] width 472 height 60
drag, startPoint x: 587, startPoint y: 413, endPoint x: 746, endPoint y: 414, distance: 158.6
click at [723, 414] on p "A beta version of 3.0 tokens will be delivered in the form of Figma libraries, …" at bounding box center [679, 391] width 472 height 60
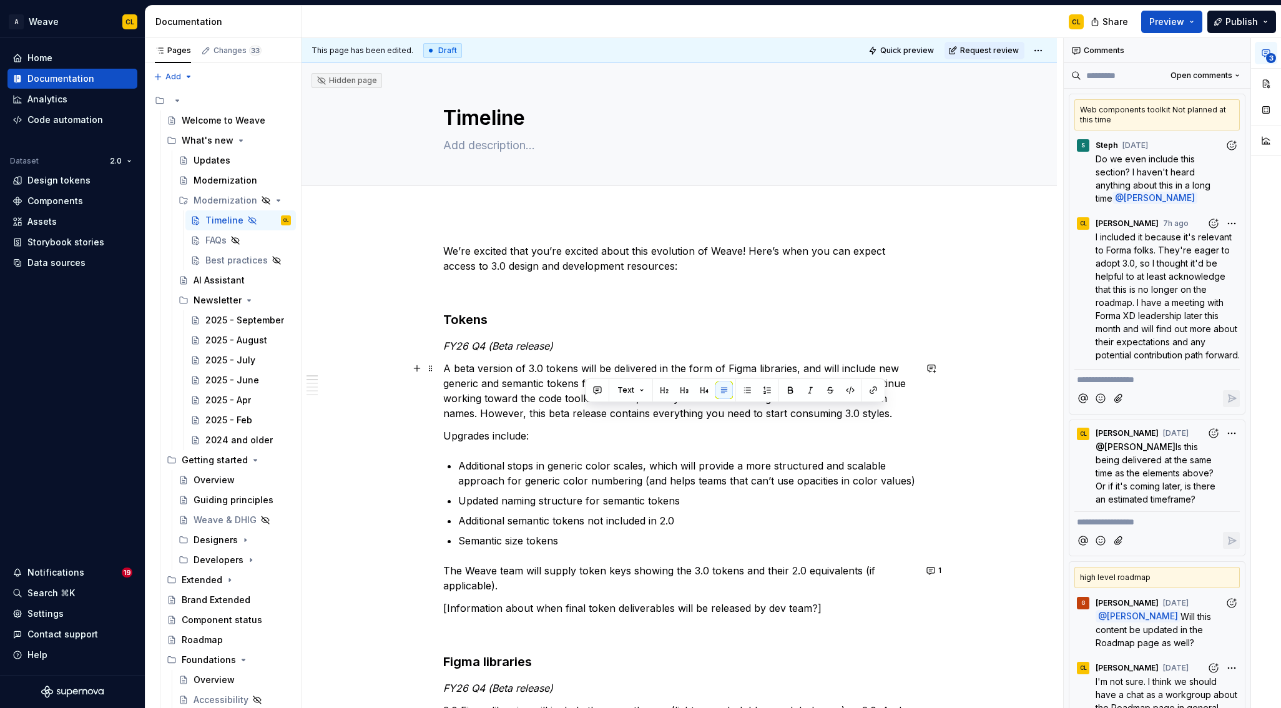
click at [768, 414] on p "A beta version of 3.0 tokens will be delivered in the form of Figma libraries, …" at bounding box center [679, 391] width 472 height 60
drag, startPoint x: 893, startPoint y: 414, endPoint x: 683, endPoint y: 412, distance: 209.8
click at [683, 412] on p "A beta version of 3.0 tokens will be delivered in the form of Figma libraries, …" at bounding box center [679, 391] width 472 height 60
click at [649, 411] on p "A beta version of 3.0 tokens will be delivered in the form of Figma libraries, …" at bounding box center [679, 391] width 472 height 60
click at [705, 413] on p "A beta version of 3.0 tokens will be delivered in the form of Figma libraries, …" at bounding box center [679, 391] width 472 height 60
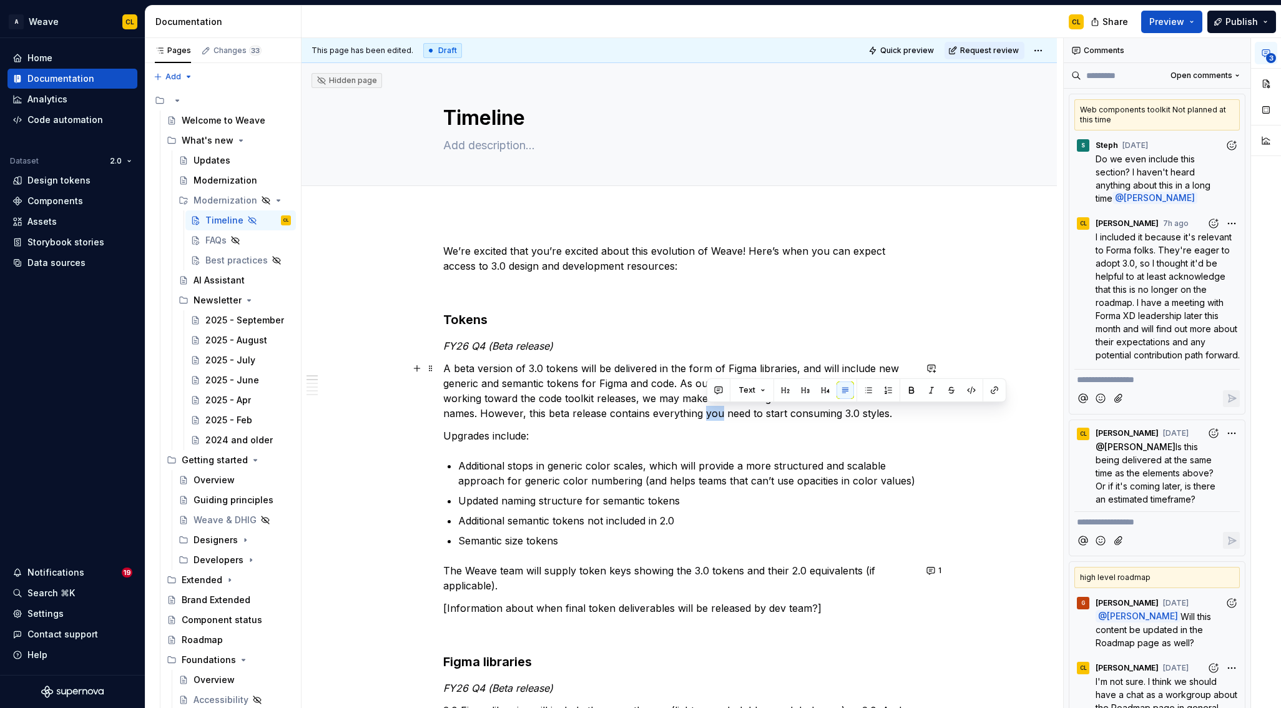
drag, startPoint x: 705, startPoint y: 413, endPoint x: 677, endPoint y: 414, distance: 28.7
click at [705, 413] on p "A beta version of 3.0 tokens will be delivered in the form of Figma libraries, …" at bounding box center [679, 391] width 472 height 60
click at [677, 414] on p "A beta version of 3.0 tokens will be delivered in the form of Figma libraries, …" at bounding box center [679, 391] width 472 height 60
click at [684, 412] on p "A beta version of 3.0 tokens will be delivered in the form of Figma libraries, …" at bounding box center [679, 391] width 472 height 60
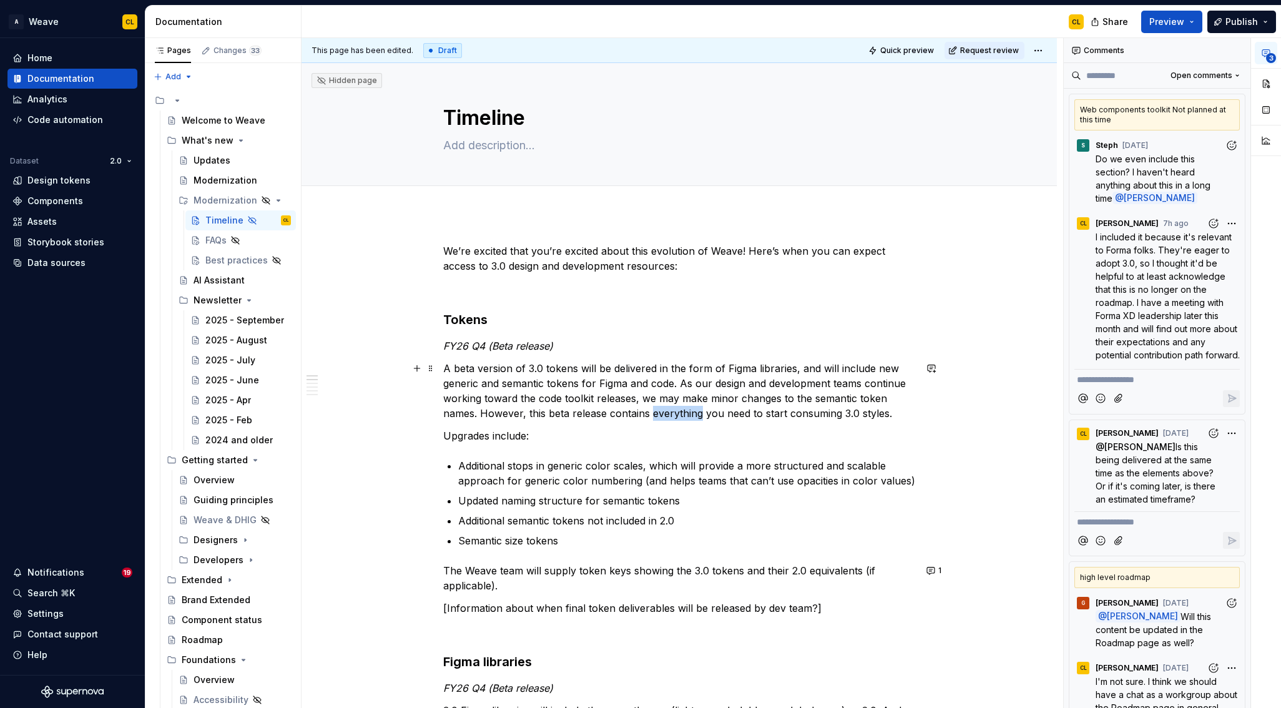
click at [684, 412] on p "A beta version of 3.0 tokens will be delivered in the form of Figma libraries, …" at bounding box center [679, 391] width 472 height 60
click at [722, 412] on p "A beta version of 3.0 tokens will be delivered in the form of Figma libraries, …" at bounding box center [679, 391] width 472 height 60
click at [803, 414] on p "A beta version of 3.0 tokens will be delivered in the form of Figma libraries, …" at bounding box center [679, 391] width 472 height 60
click at [863, 417] on p "A beta version of 3.0 tokens will be delivered in the form of Figma libraries, …" at bounding box center [679, 391] width 472 height 60
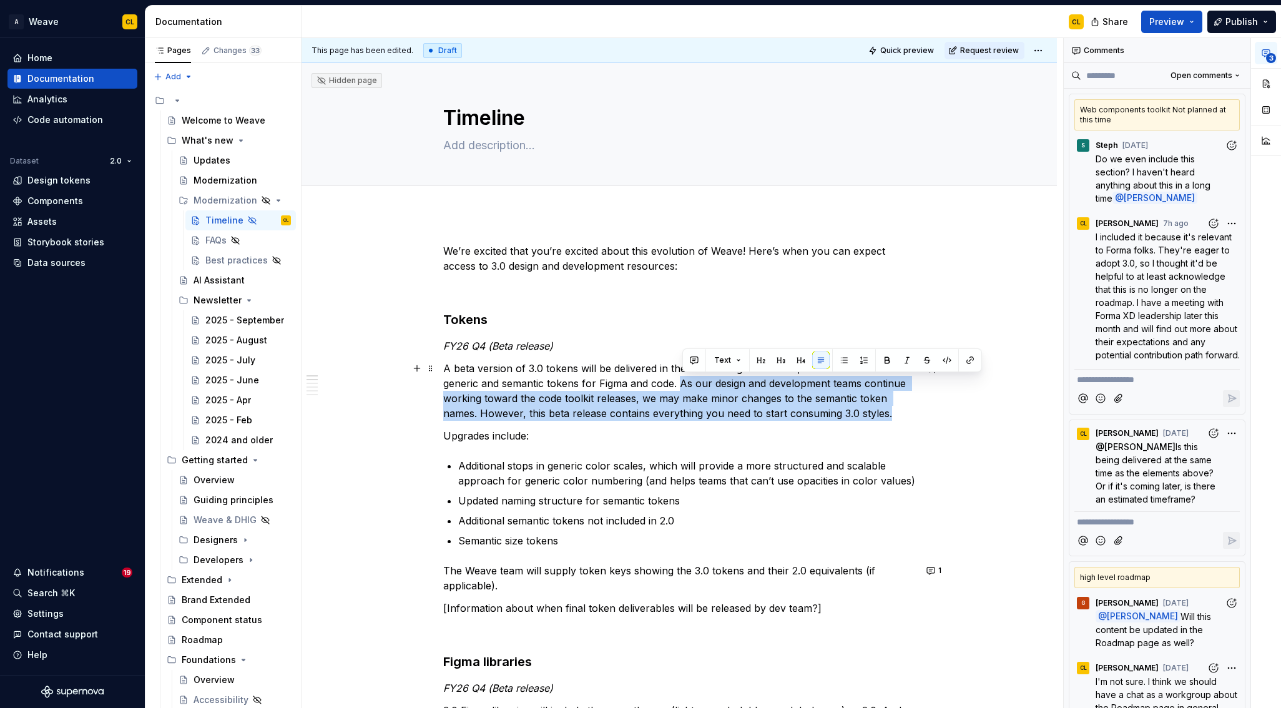
drag, startPoint x: 870, startPoint y: 416, endPoint x: 683, endPoint y: 384, distance: 189.3
click at [683, 384] on p "A beta version of 3.0 tokens will be delivered in the form of Figma libraries, …" at bounding box center [679, 391] width 472 height 60
click at [696, 358] on button "button" at bounding box center [693, 359] width 17 height 17
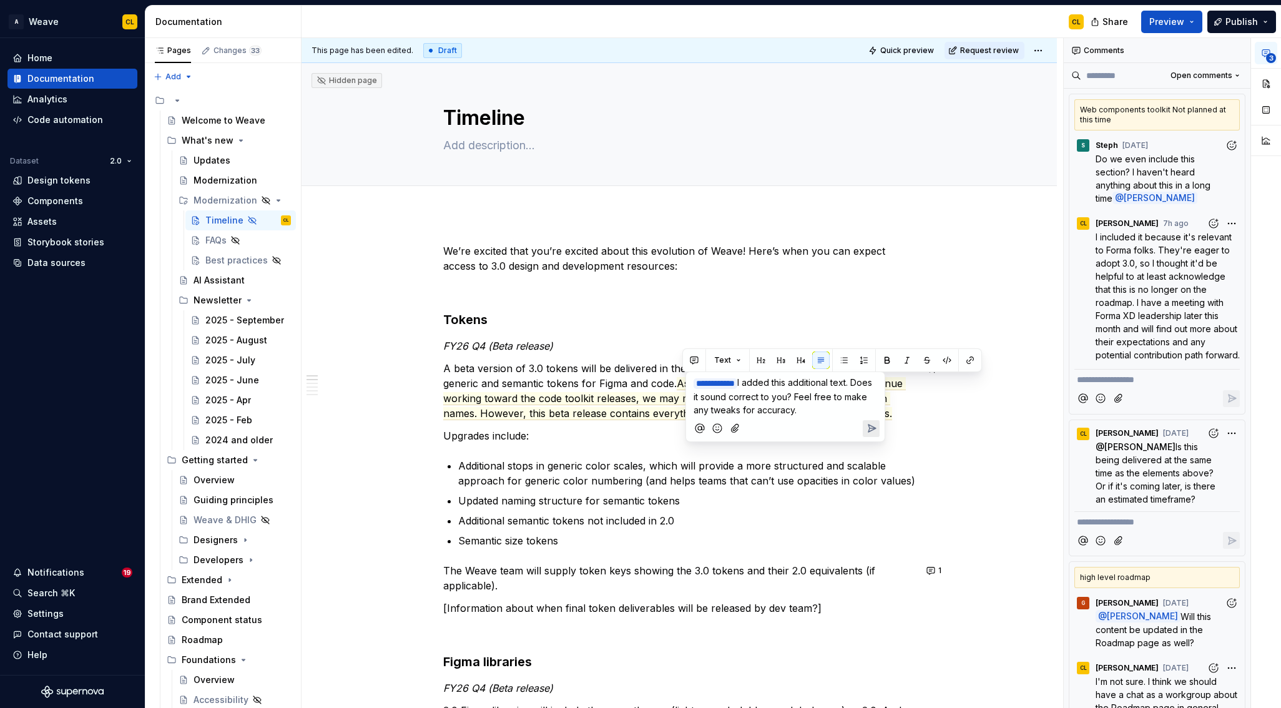
click at [871, 426] on icon "Send" at bounding box center [871, 428] width 12 height 12
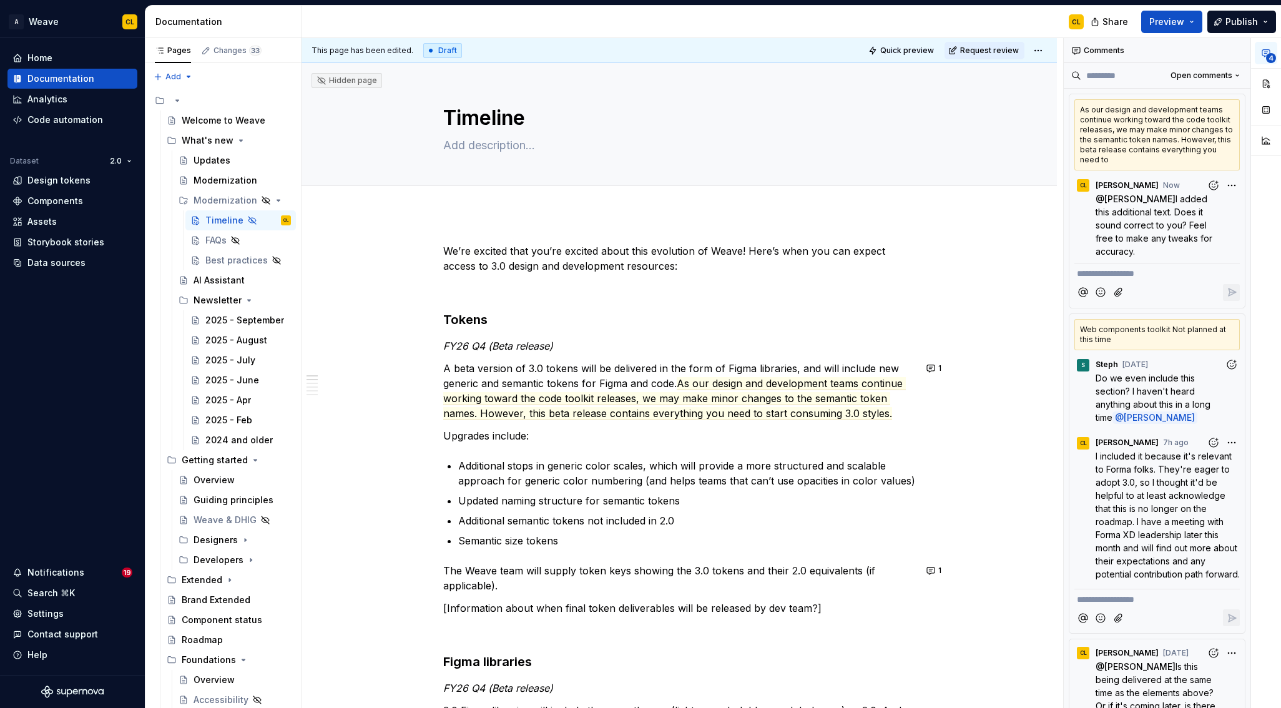
click at [596, 567] on p "The Weave team will supply token keys showing the 3.0 tokens and their 2.0 equi…" at bounding box center [679, 578] width 472 height 30
click at [677, 608] on p "[Information about when final token deliverables will be released by dev team?]" at bounding box center [679, 608] width 472 height 15
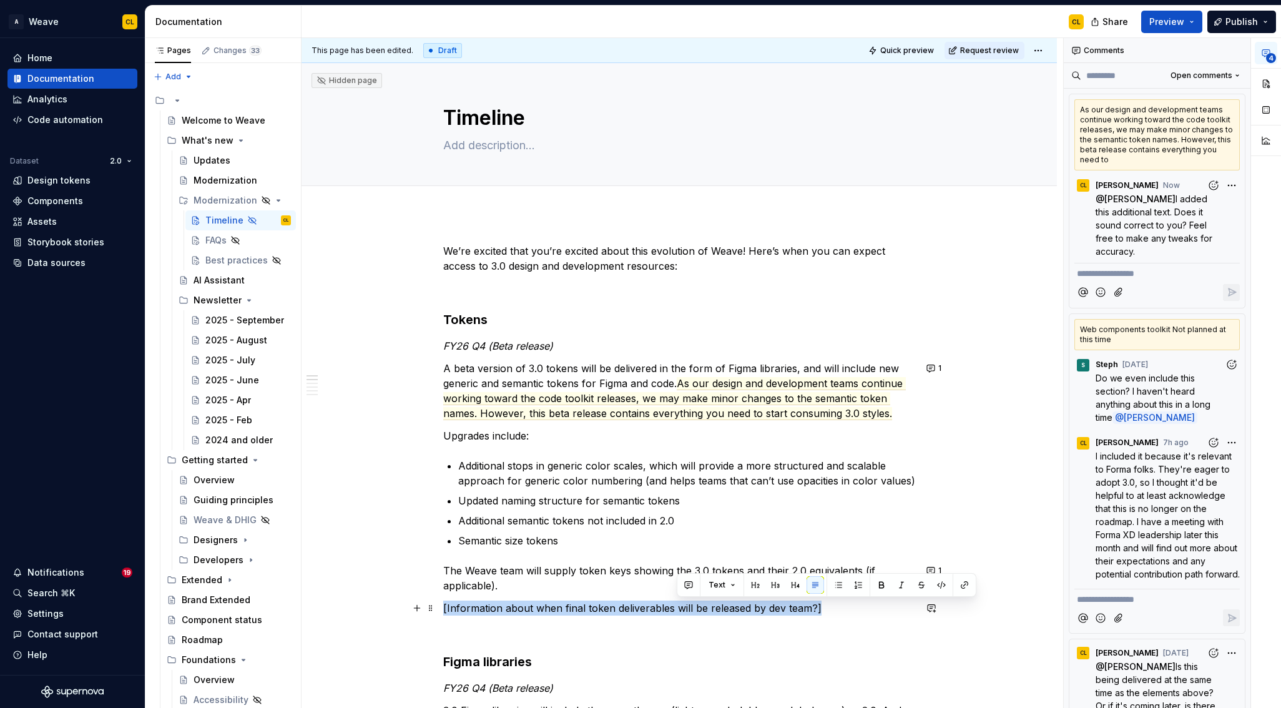
click at [677, 608] on p "[Information about when final token deliverables will be released by dev team?]" at bounding box center [679, 608] width 472 height 15
click at [935, 610] on button "button" at bounding box center [931, 607] width 17 height 17
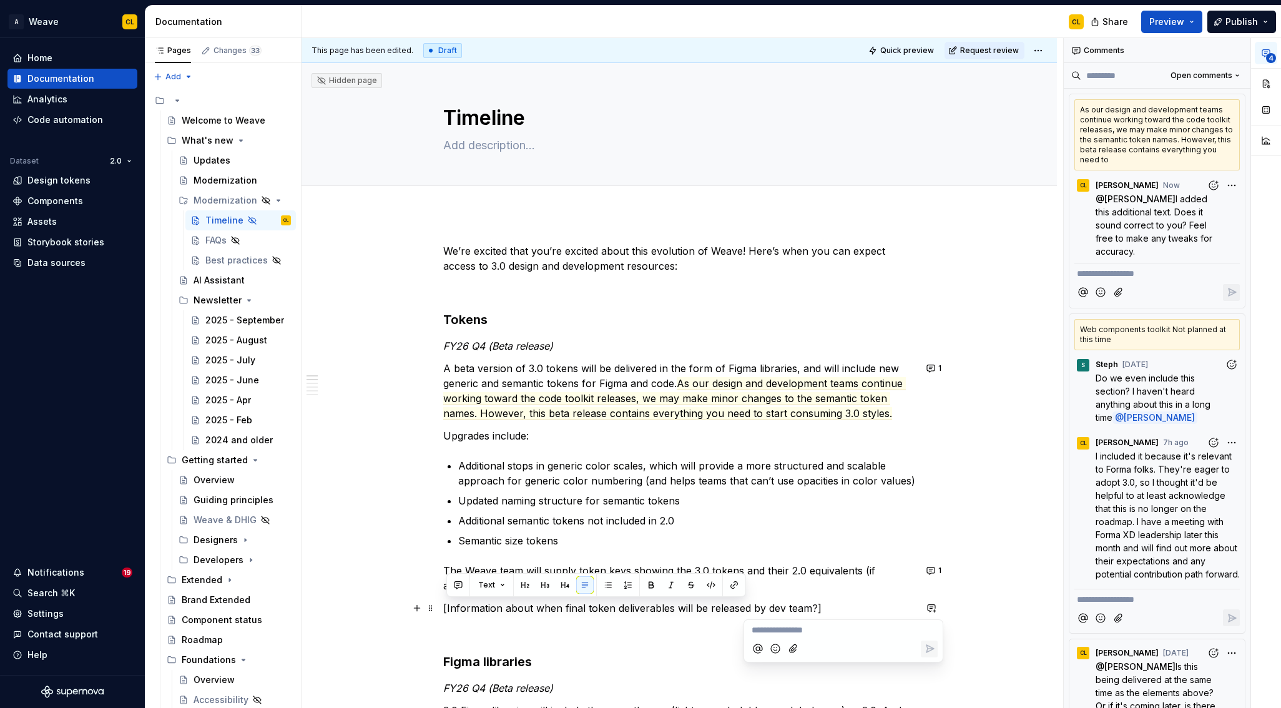
click at [881, 568] on p "The Weave team will supply token keys showing the 3.0 tokens and their 2.0 equi…" at bounding box center [679, 578] width 472 height 30
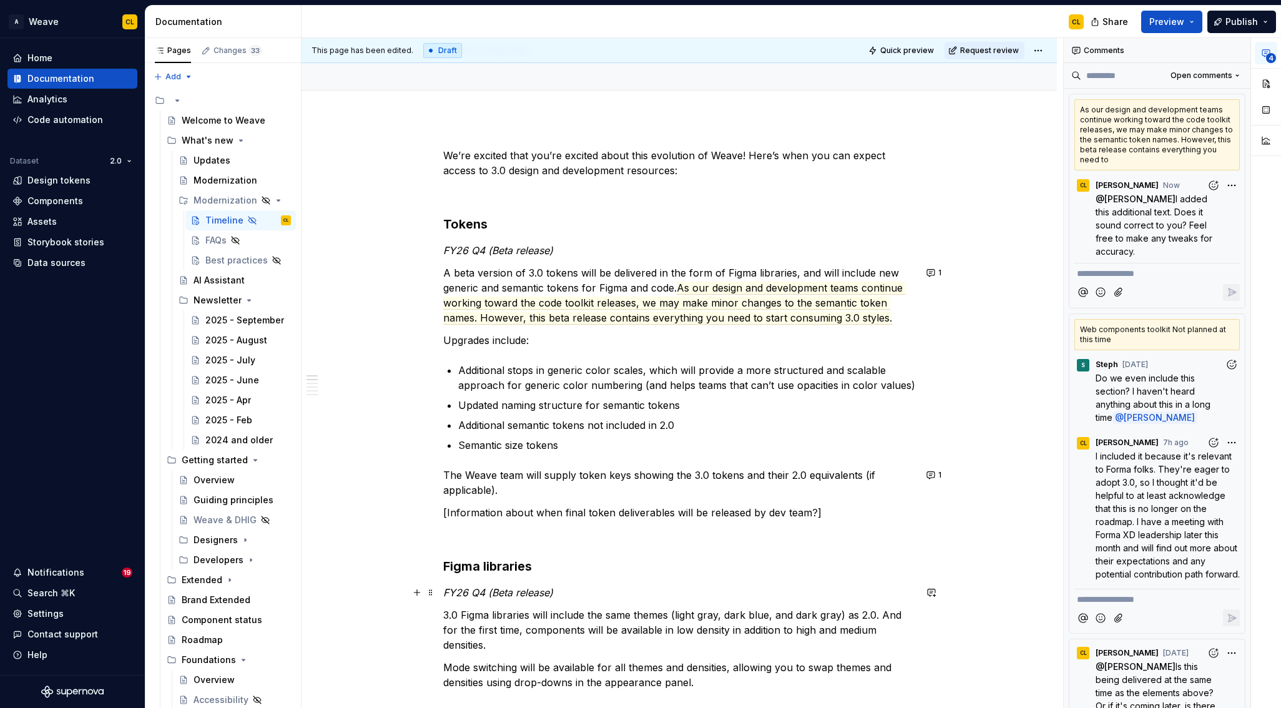
scroll to position [103, 0]
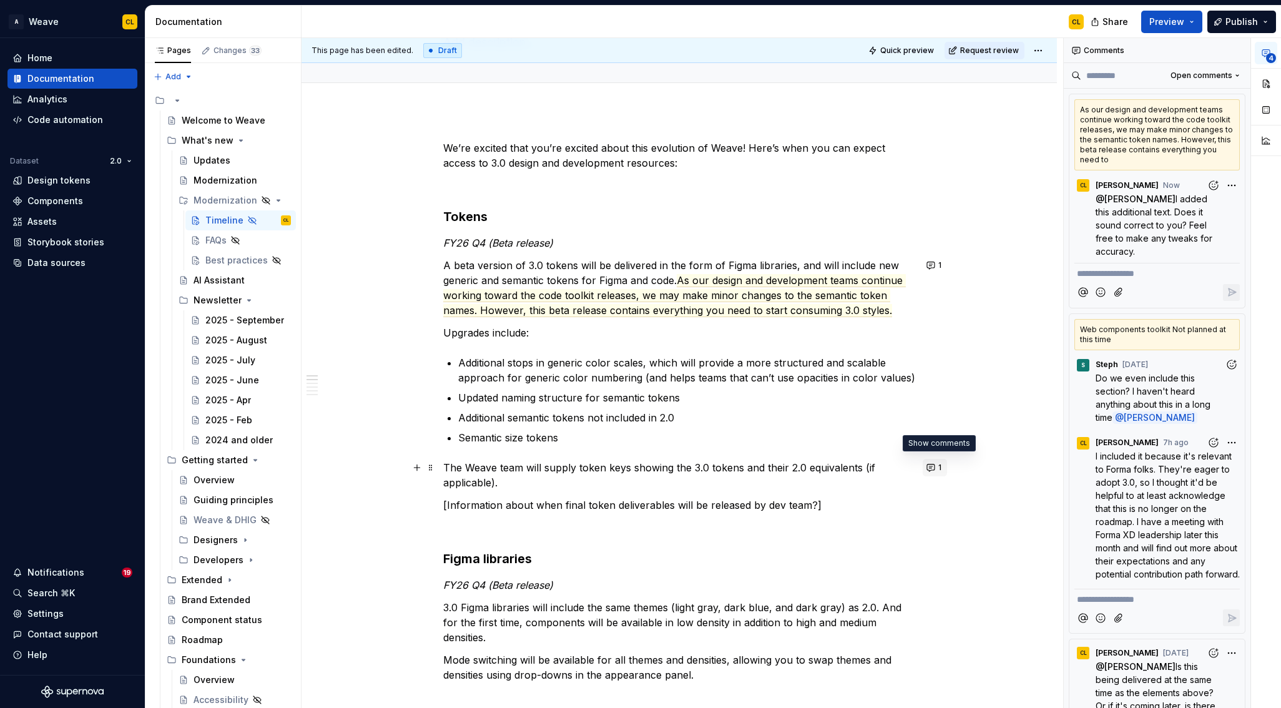
click at [935, 466] on button "1" at bounding box center [935, 467] width 24 height 17
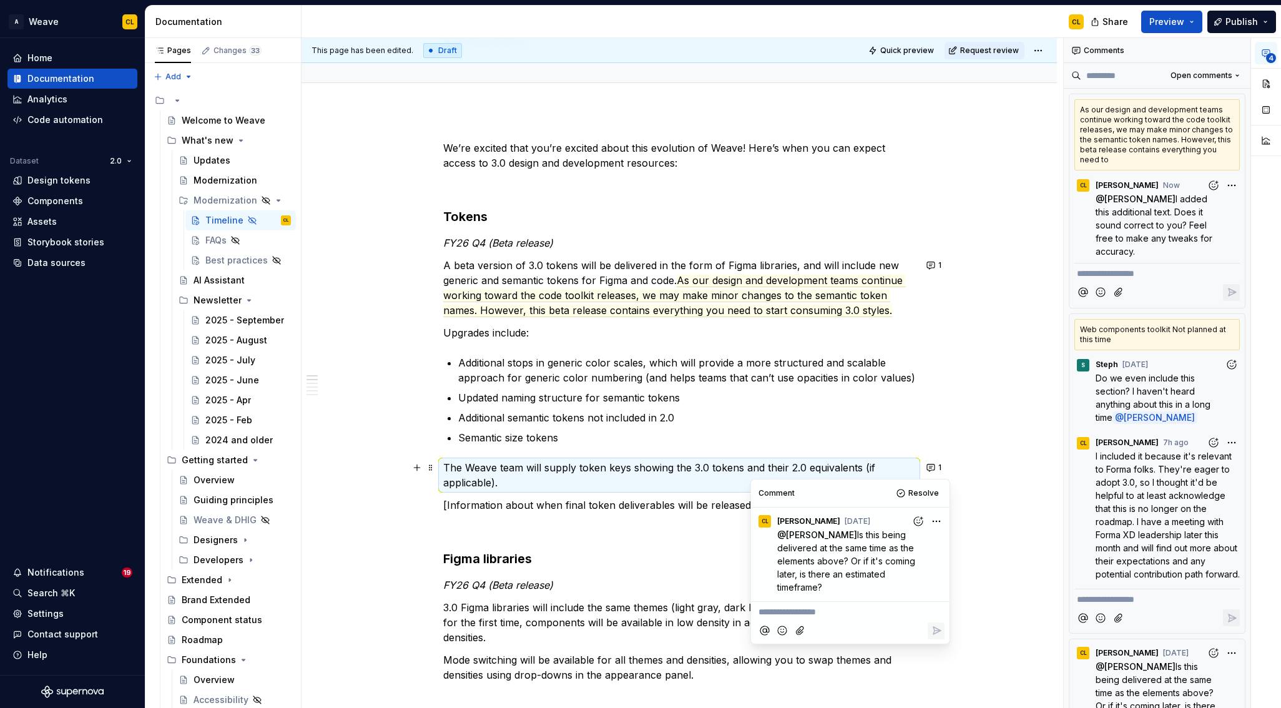
click at [571, 504] on p "[Information about when final token deliverables will be released by dev team?]" at bounding box center [679, 505] width 472 height 15
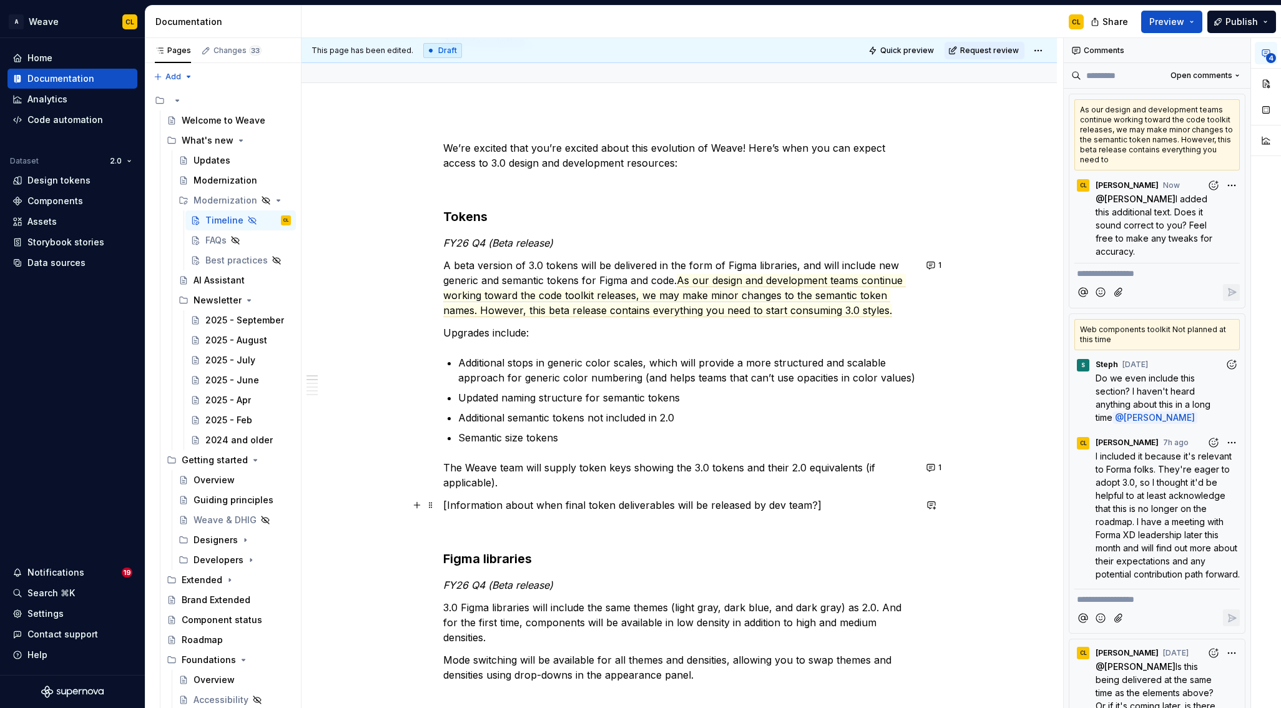
click at [612, 506] on p "[Information about when final token deliverables will be released by dev team?]" at bounding box center [679, 505] width 472 height 15
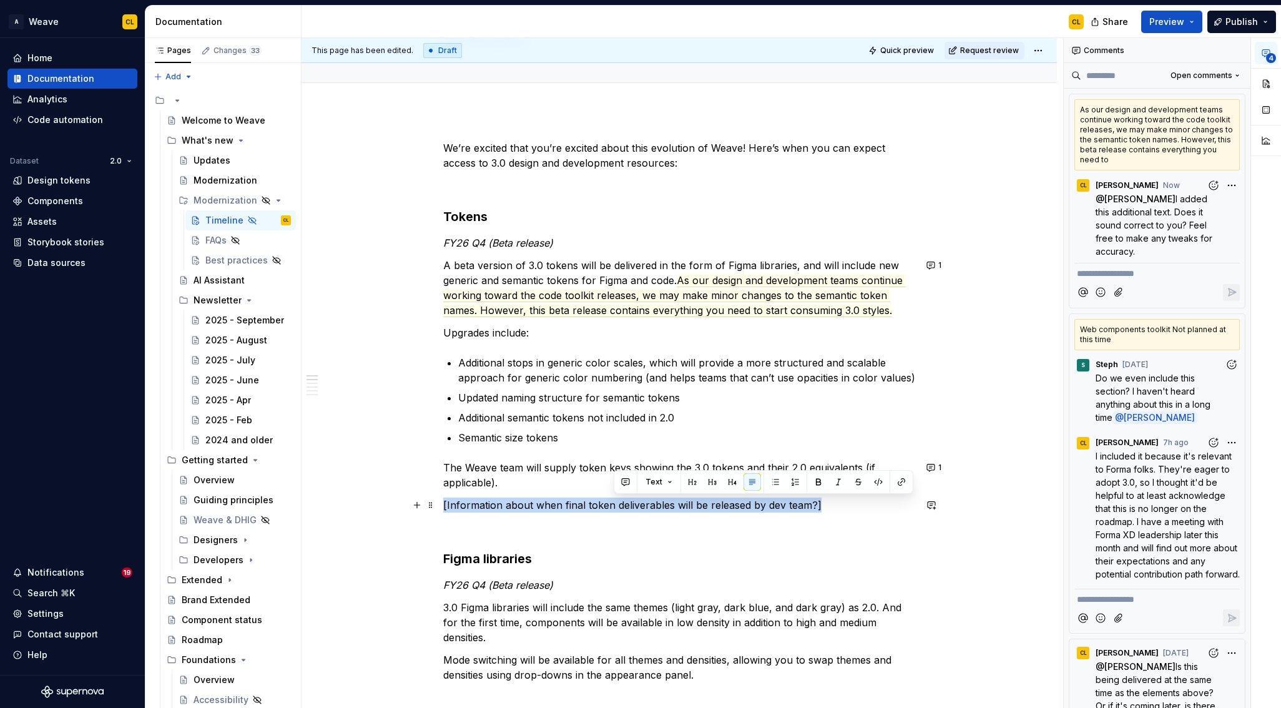
click at [612, 506] on p "[Information about when final token deliverables will be released by dev team?]" at bounding box center [679, 505] width 472 height 15
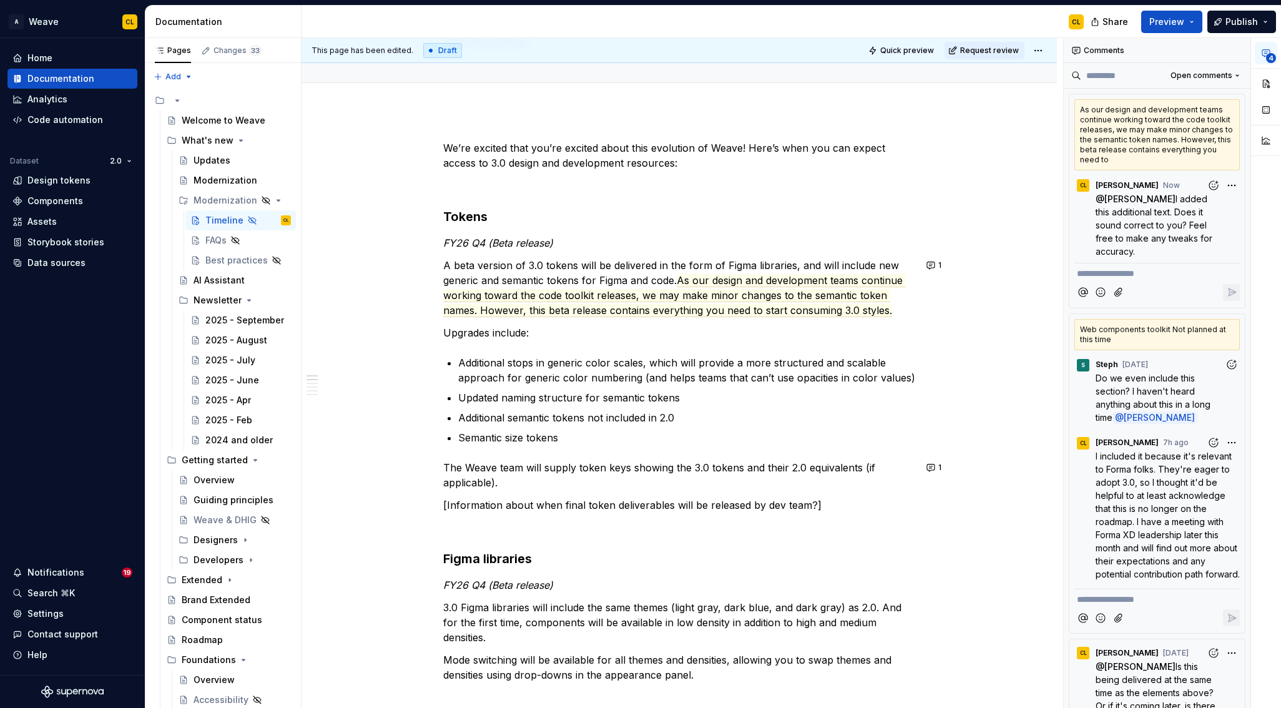
click at [809, 472] on p "The Weave team will supply token keys showing the 3.0 tokens and their 2.0 equi…" at bounding box center [679, 475] width 472 height 30
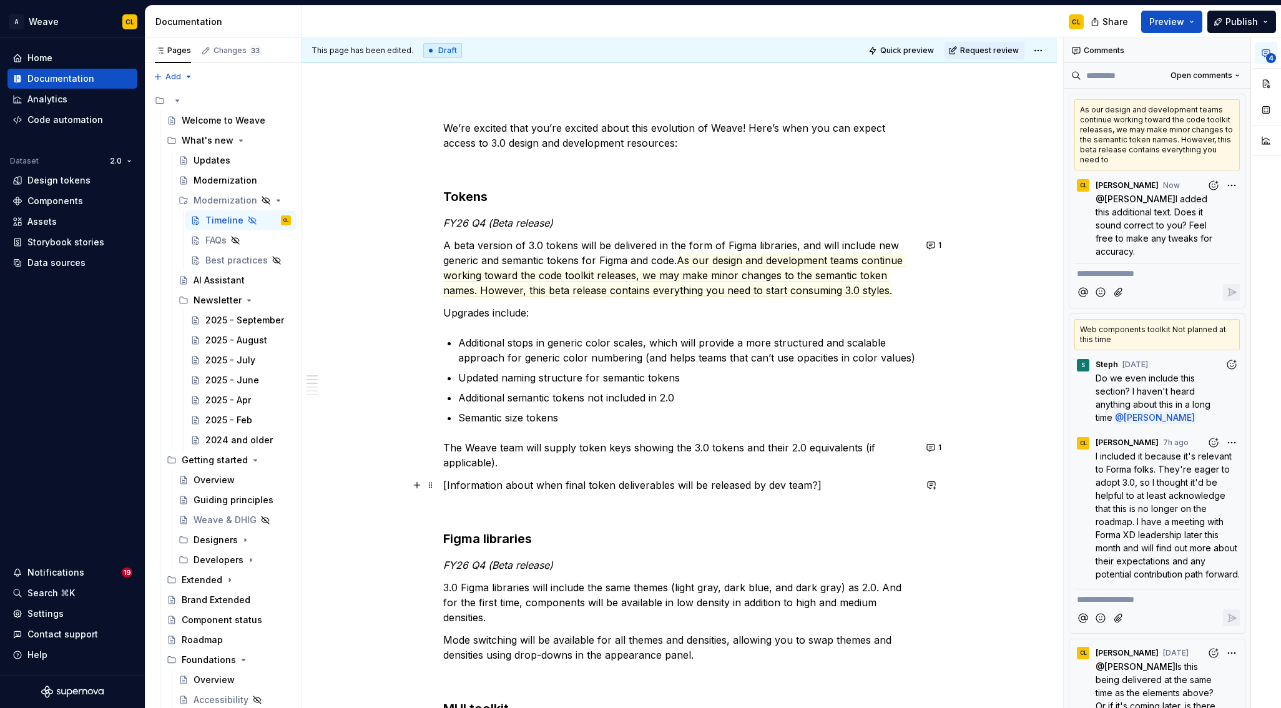
scroll to position [126, 0]
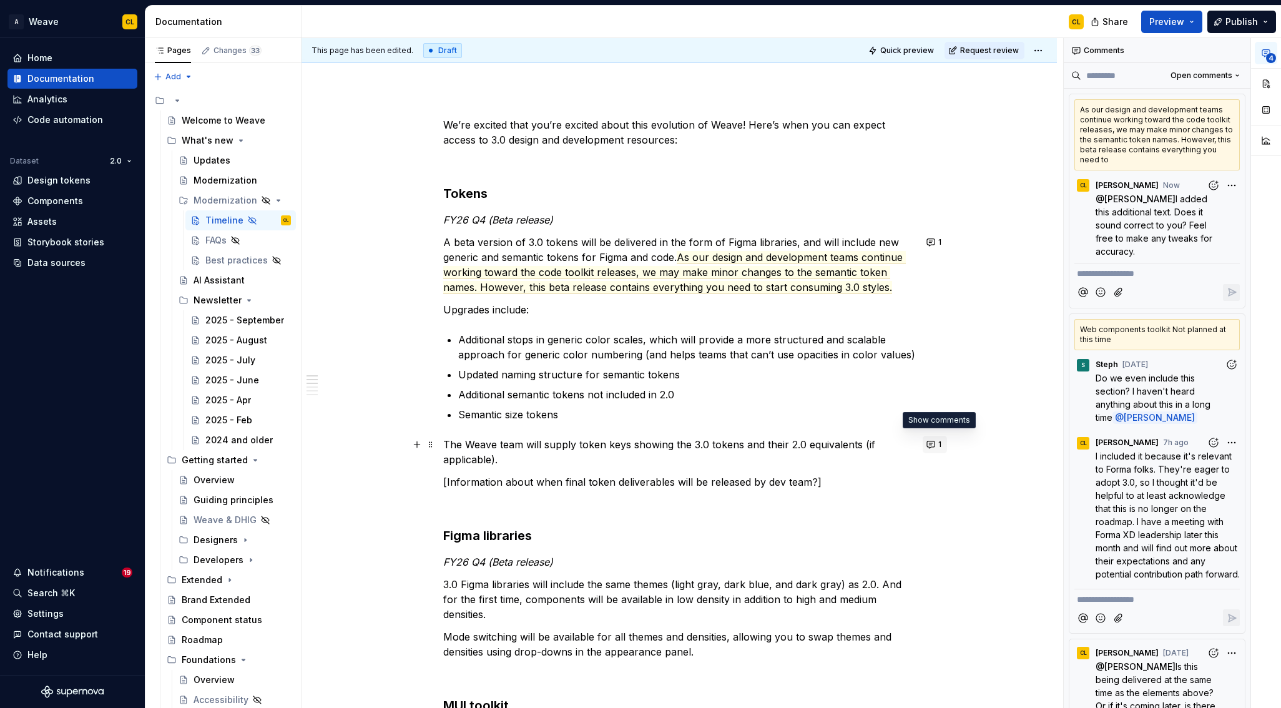
click at [938, 444] on button "1" at bounding box center [935, 444] width 24 height 17
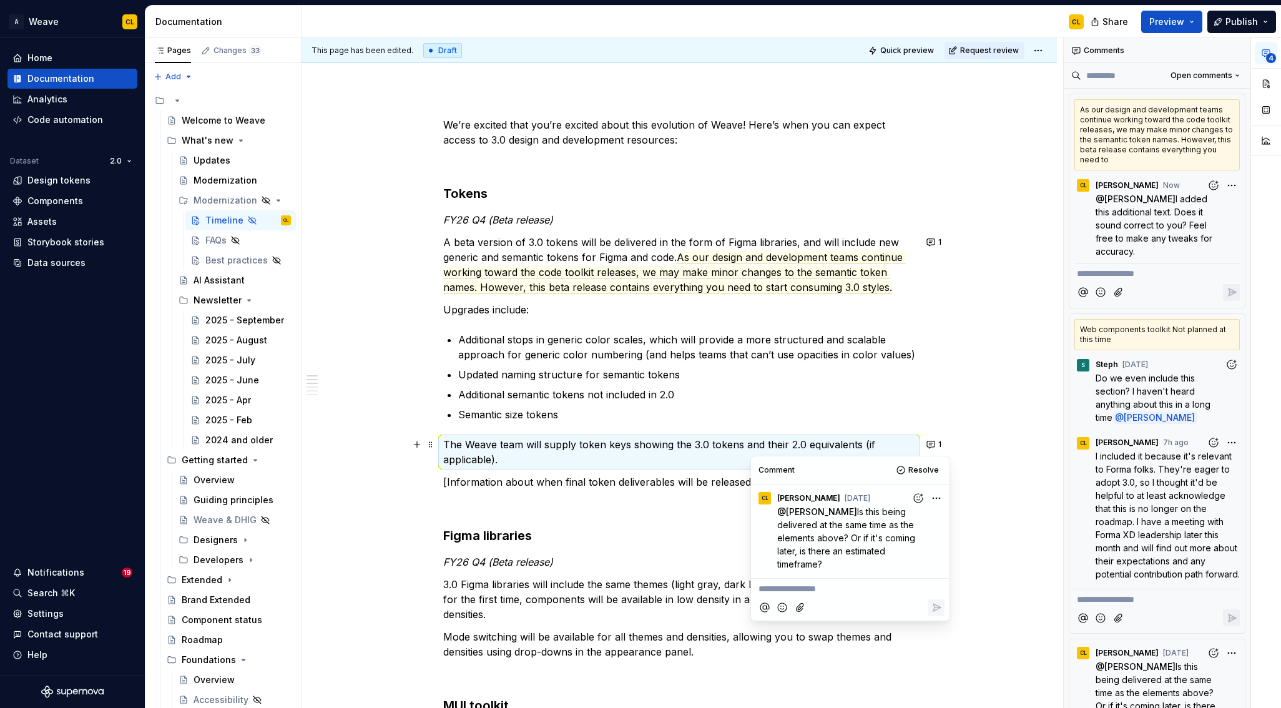
click at [828, 592] on p "**********" at bounding box center [850, 588] width 184 height 13
click at [777, 609] on icon "Add emoji" at bounding box center [782, 608] width 12 height 12
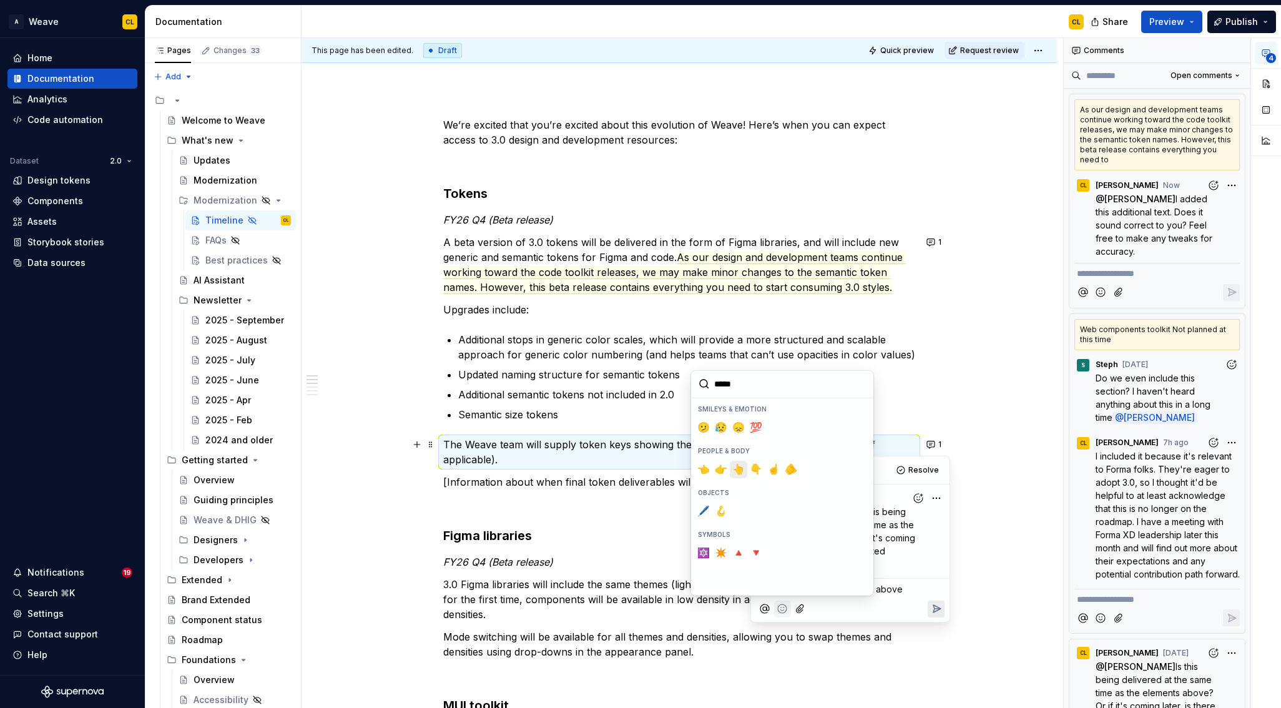
click at [733, 469] on span "👆️" at bounding box center [738, 469] width 10 height 12
type input "*****"
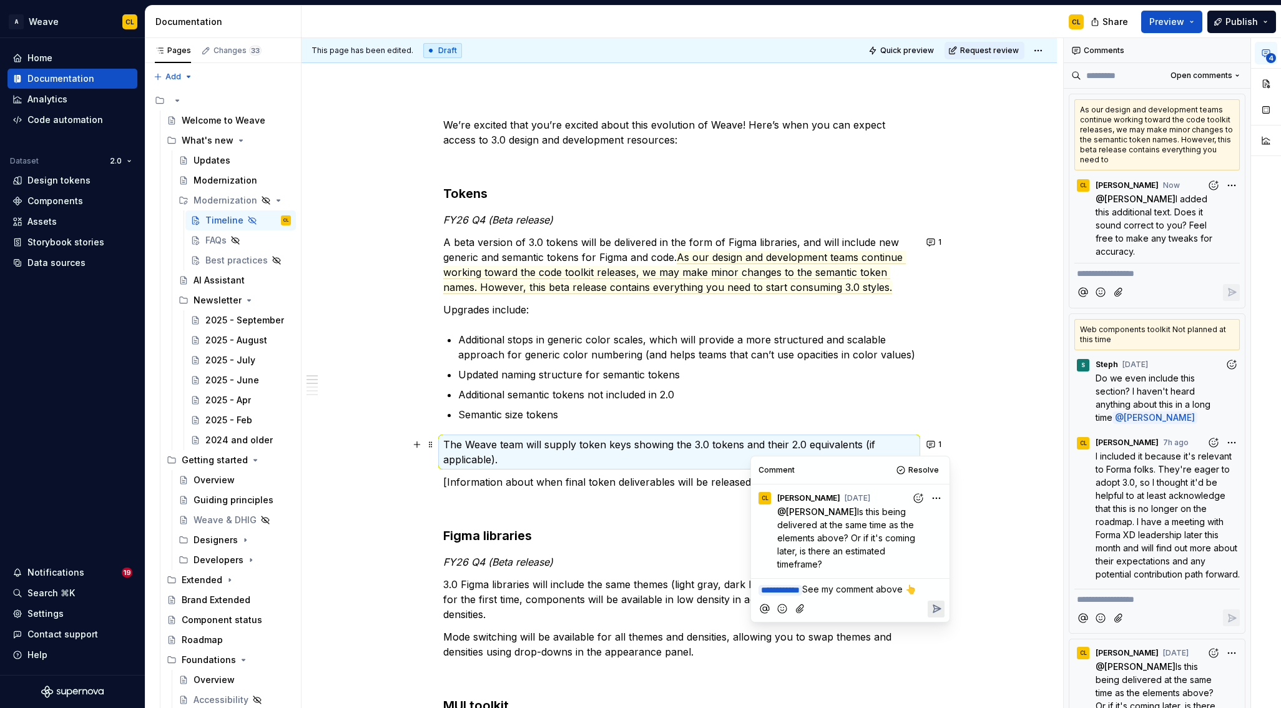
click at [938, 609] on icon "Reply" at bounding box center [936, 608] width 12 height 12
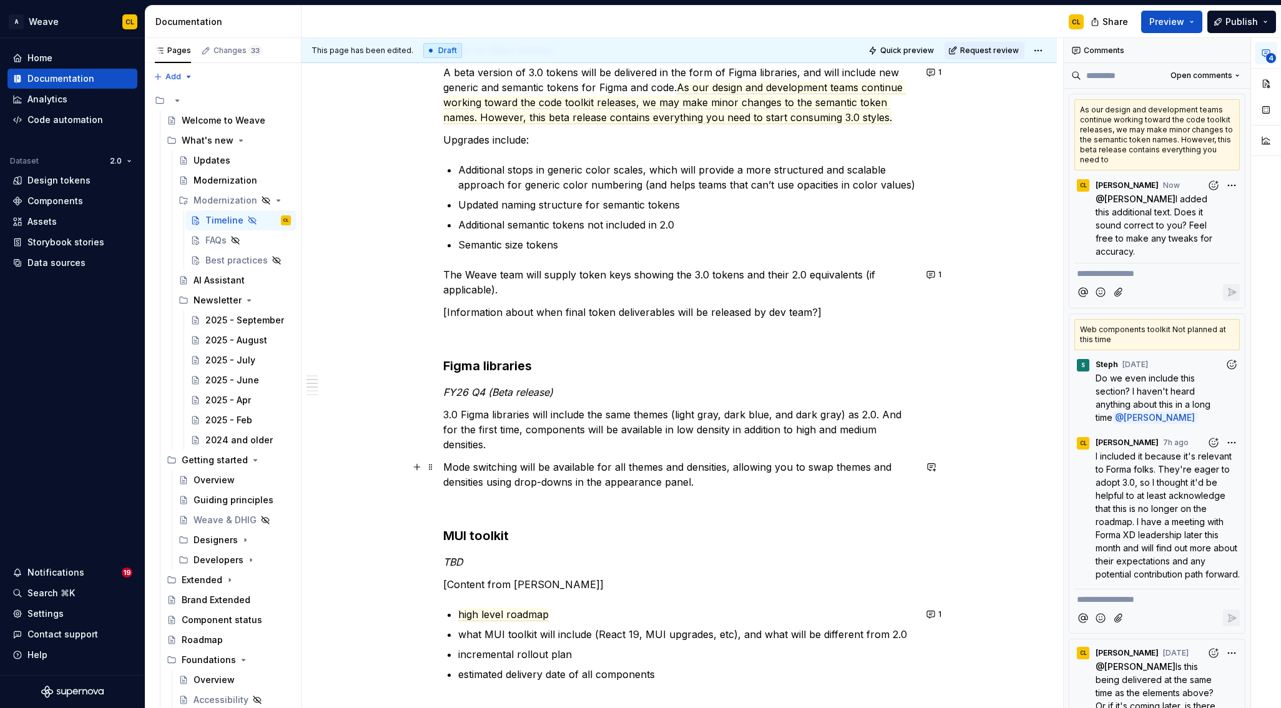
scroll to position [373, 0]
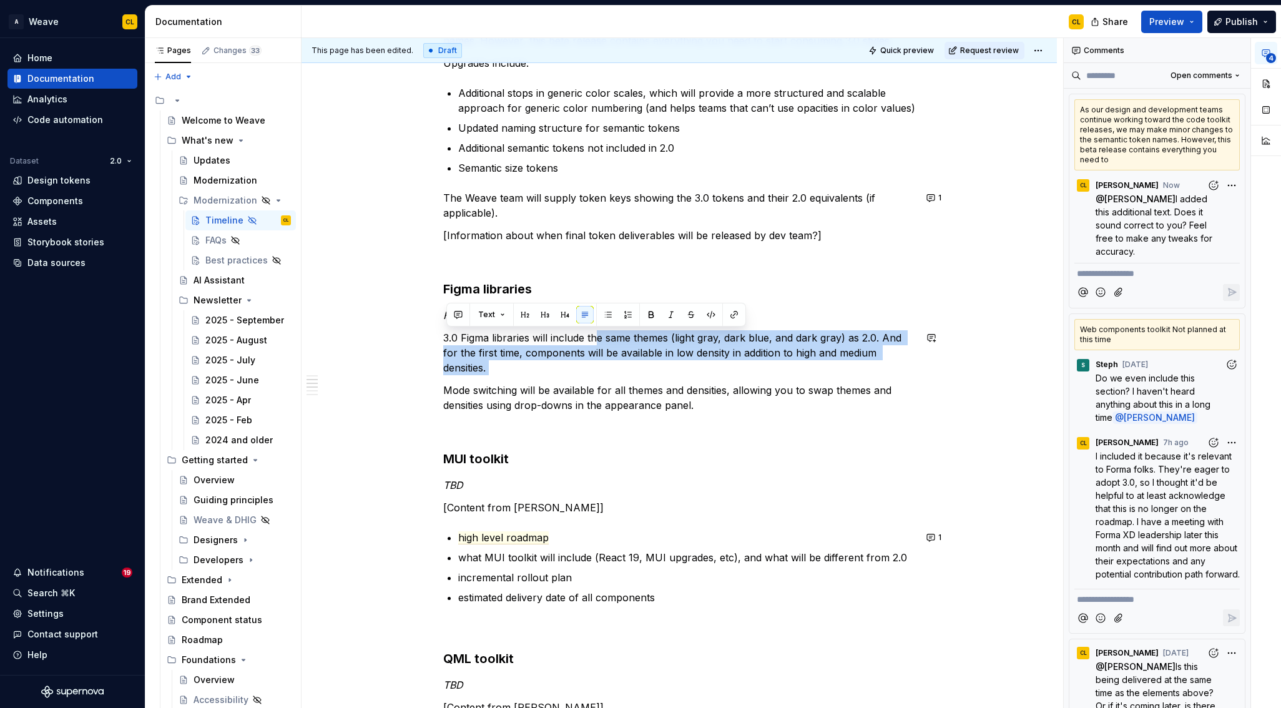
drag, startPoint x: 602, startPoint y: 338, endPoint x: 640, endPoint y: 381, distance: 57.5
click at [640, 381] on div "We’re excited that you’re excited about this evolution of Weave! Here’s when yo…" at bounding box center [679, 509] width 472 height 1276
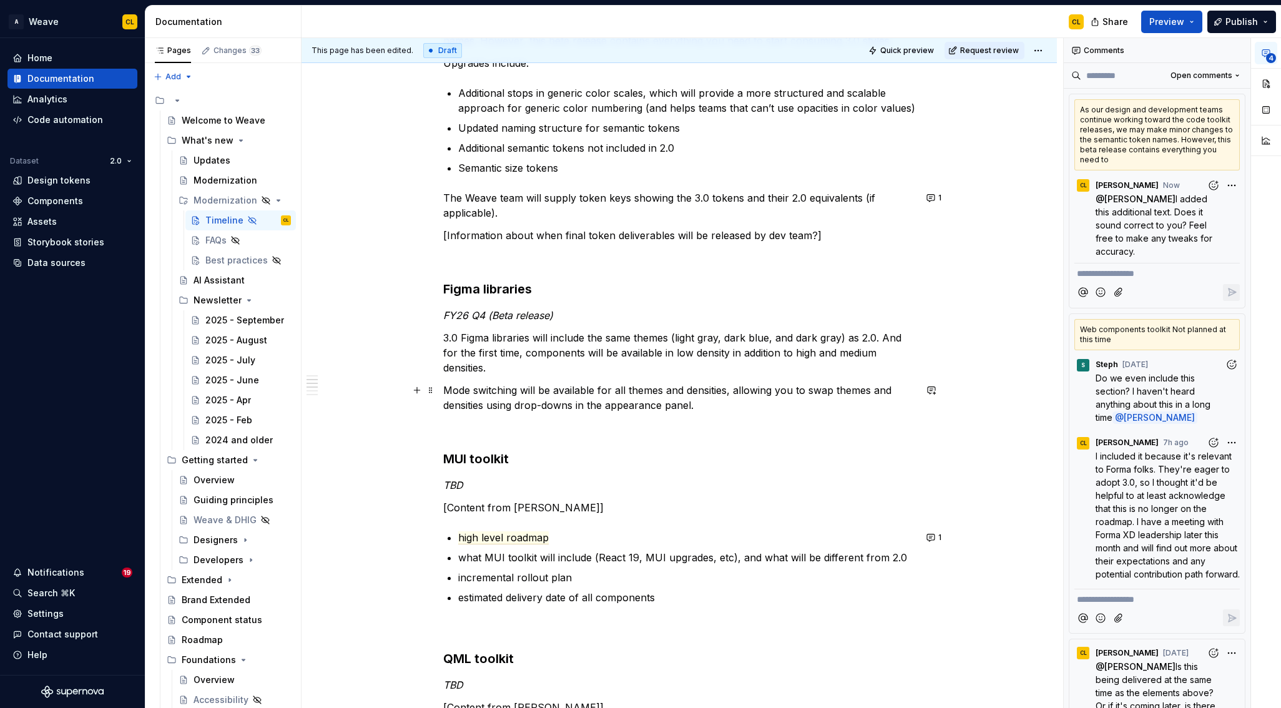
click at [682, 388] on p "Mode switching will be available for all themes and densities, allowing you to …" at bounding box center [679, 398] width 472 height 30
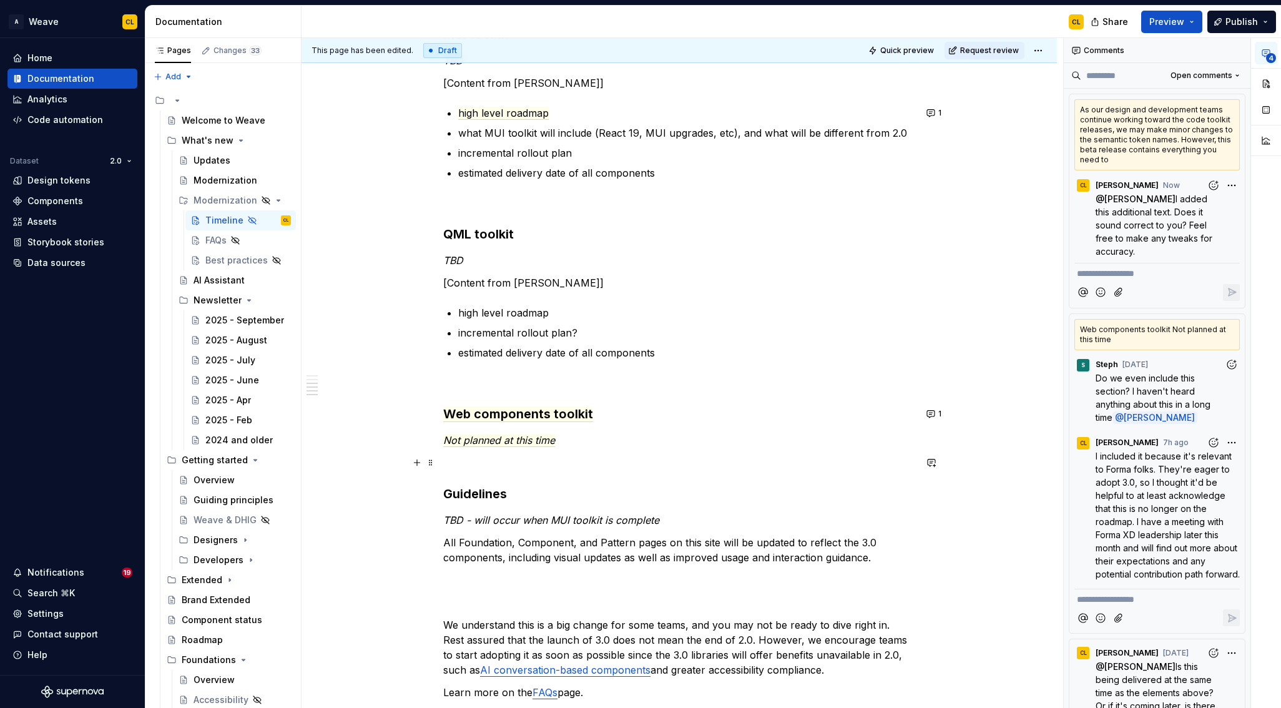
scroll to position [798, 0]
click at [597, 549] on p "All Foundation, Component, and Pattern pages on this site will be updated to re…" at bounding box center [679, 549] width 472 height 30
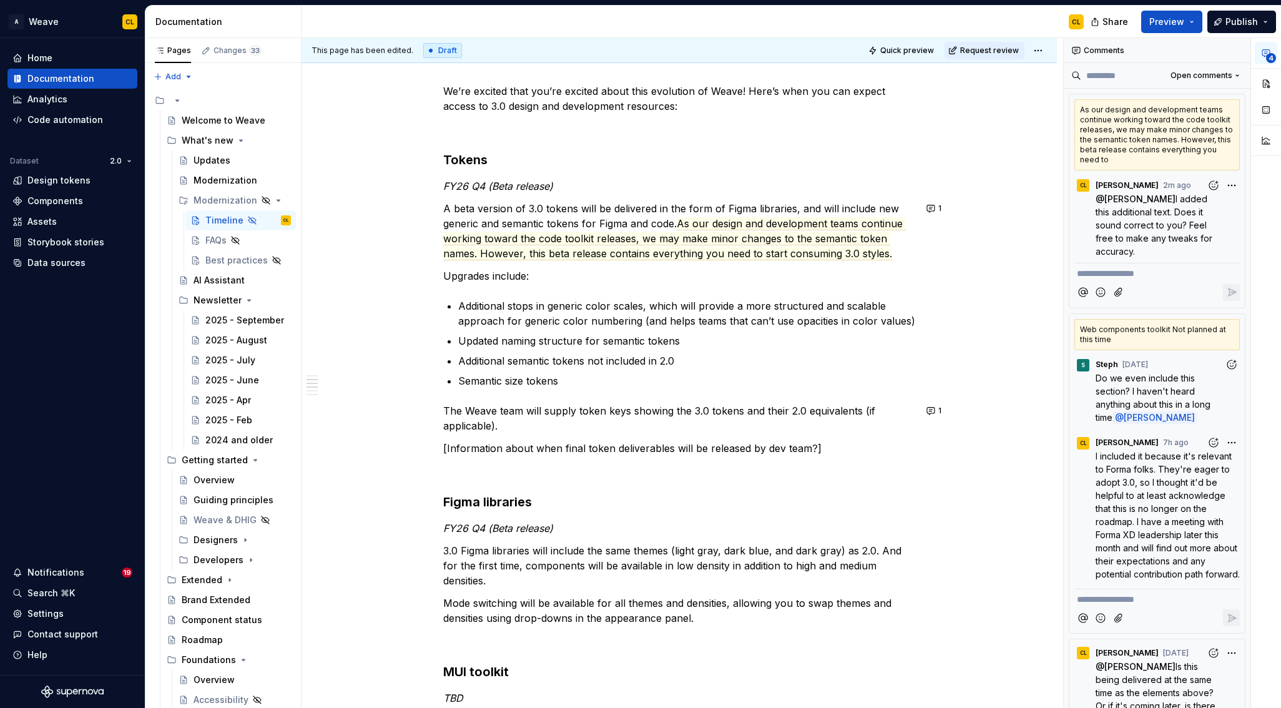
scroll to position [0, 0]
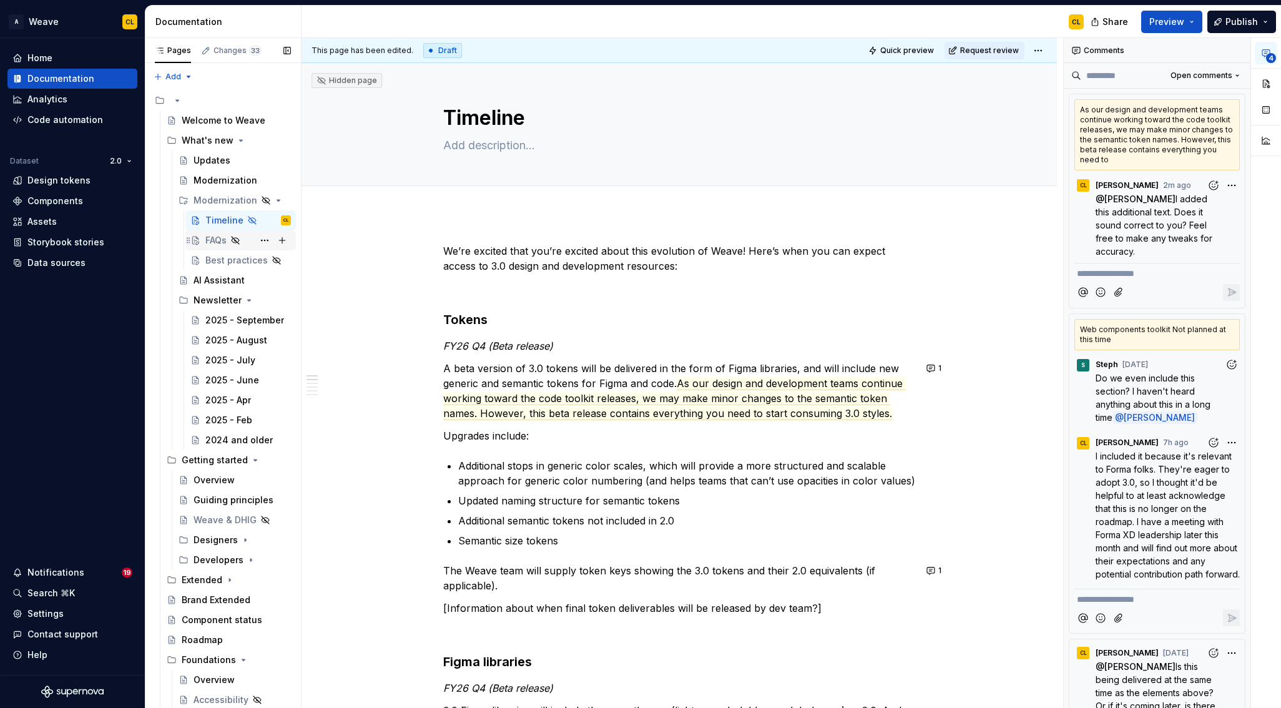
click at [207, 238] on div "FAQs" at bounding box center [215, 240] width 21 height 12
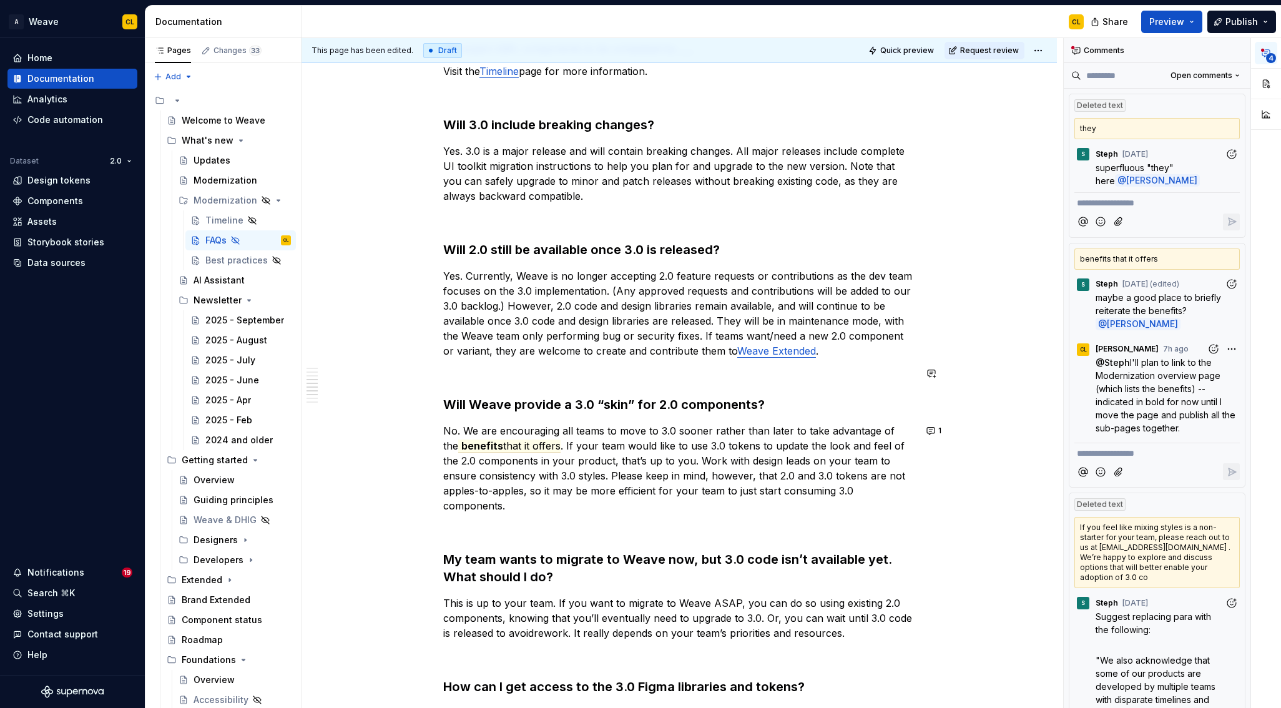
scroll to position [720, 0]
click at [527, 446] on span "that it offers" at bounding box center [531, 445] width 57 height 13
click at [802, 454] on p "No. We are encouraging all teams to move to 3.0 sooner rather than later to tak…" at bounding box center [679, 468] width 472 height 90
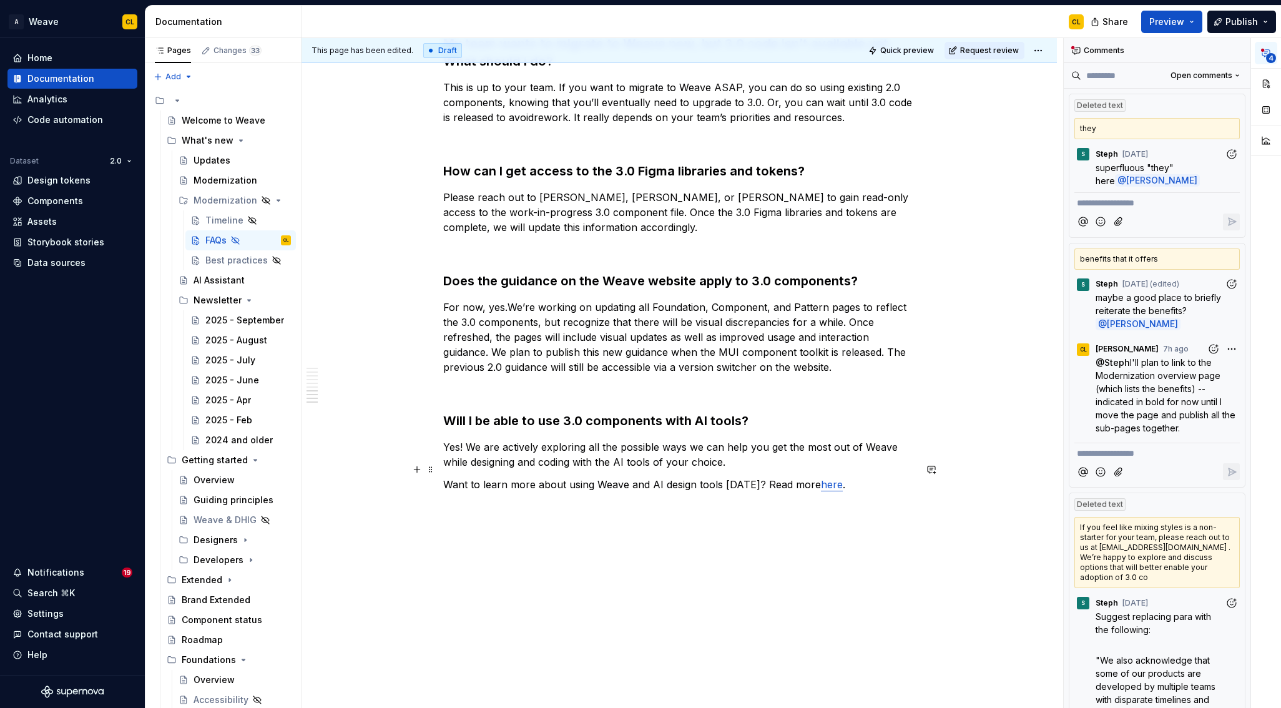
scroll to position [1234, 0]
drag, startPoint x: 684, startPoint y: 476, endPoint x: 766, endPoint y: 469, distance: 82.6
click at [748, 478] on p "Want to learn more about using Weave and AI design tools [DATE]? Read more here…" at bounding box center [679, 485] width 472 height 15
click at [766, 478] on p "Want to learn more about using Weave and AI design tools [DATE]? Read more here…" at bounding box center [679, 485] width 472 height 15
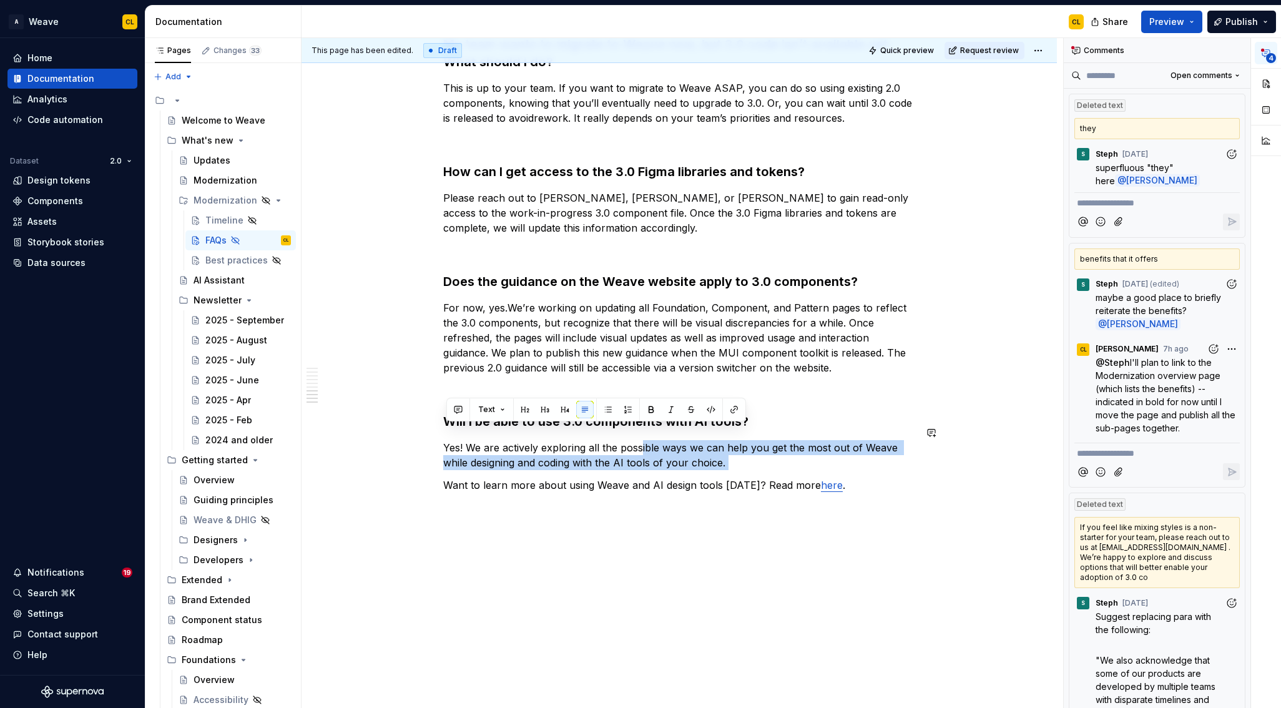
drag, startPoint x: 666, startPoint y: 451, endPoint x: 679, endPoint y: 462, distance: 16.9
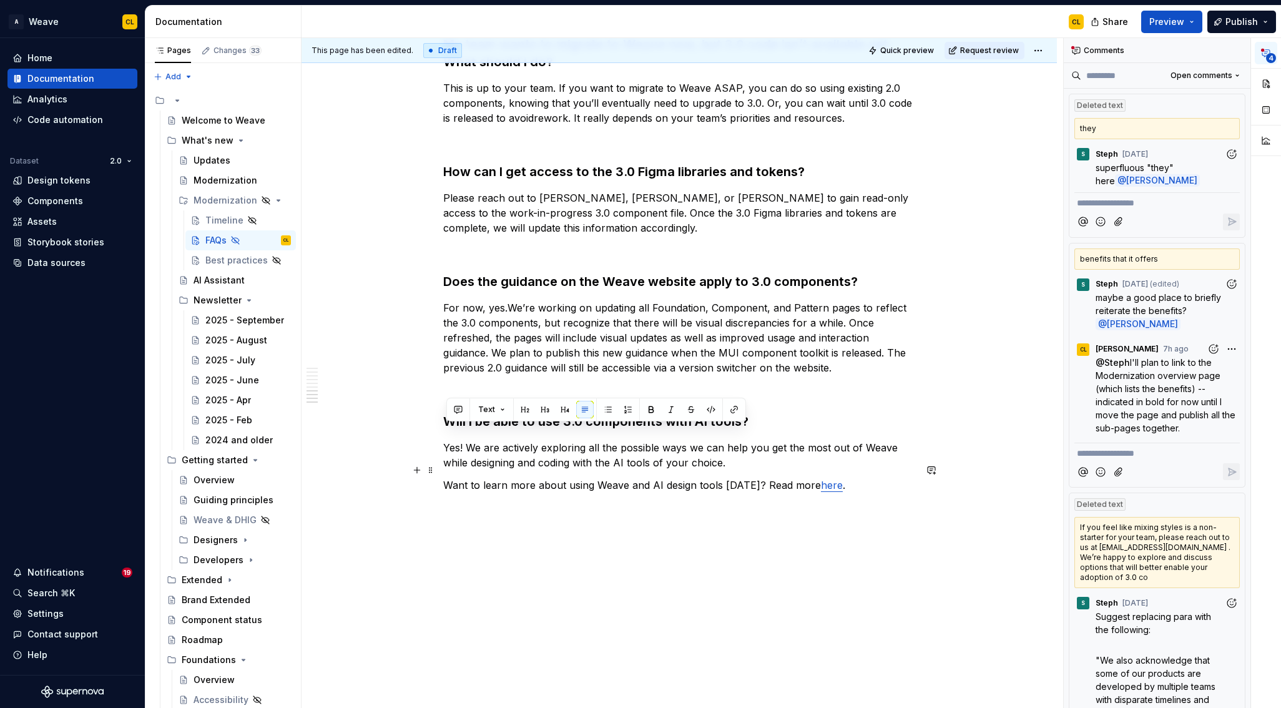
click at [729, 478] on p "Want to learn more about using Weave and AI design tools [DATE]? Read more here…" at bounding box center [679, 485] width 472 height 15
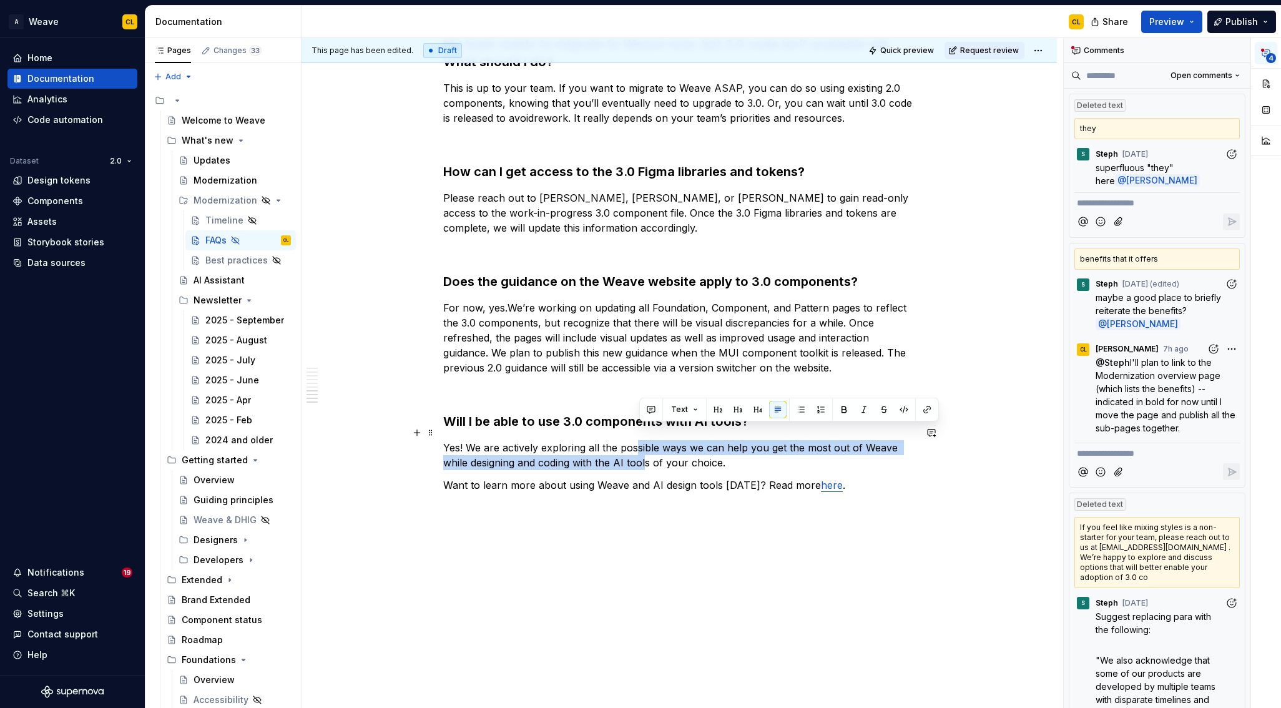
drag, startPoint x: 637, startPoint y: 434, endPoint x: 651, endPoint y: 447, distance: 19.4
click at [651, 447] on p "Yes! We are actively exploring all the possible ways we can help you get the mo…" at bounding box center [679, 455] width 472 height 30
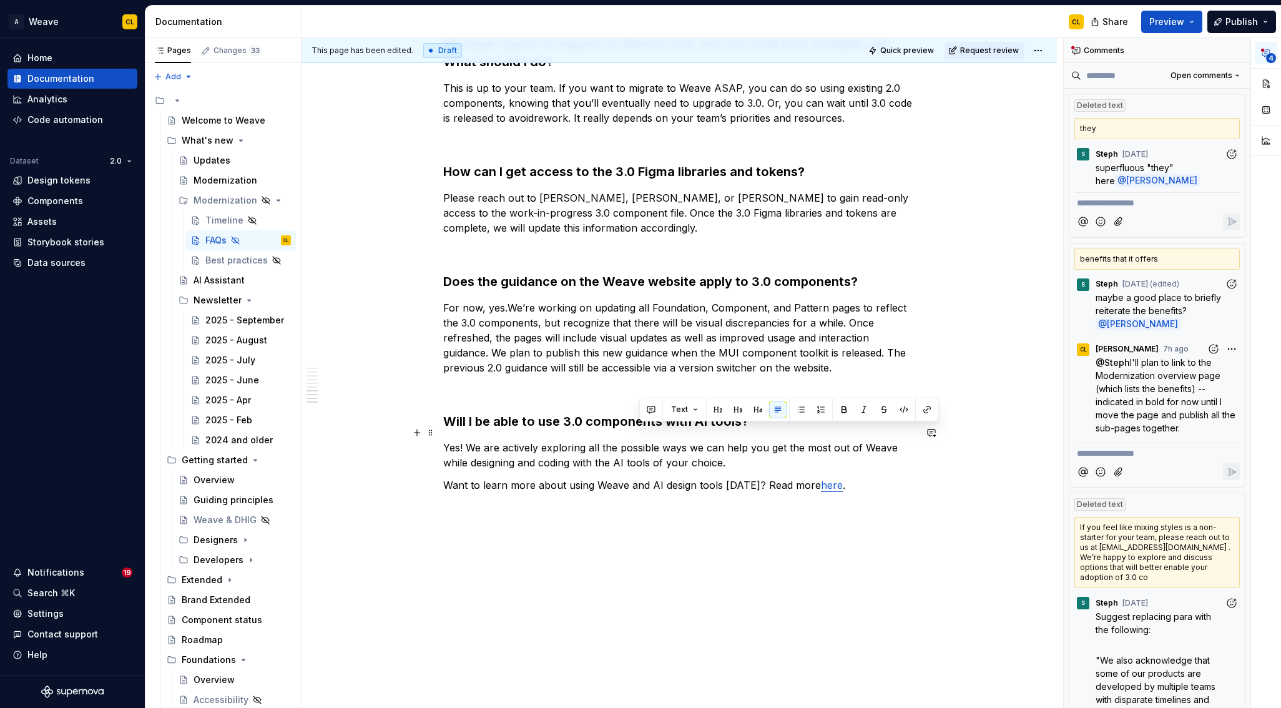
click at [679, 445] on p "Yes! We are actively exploring all the possible ways we can help you get the mo…" at bounding box center [679, 455] width 472 height 30
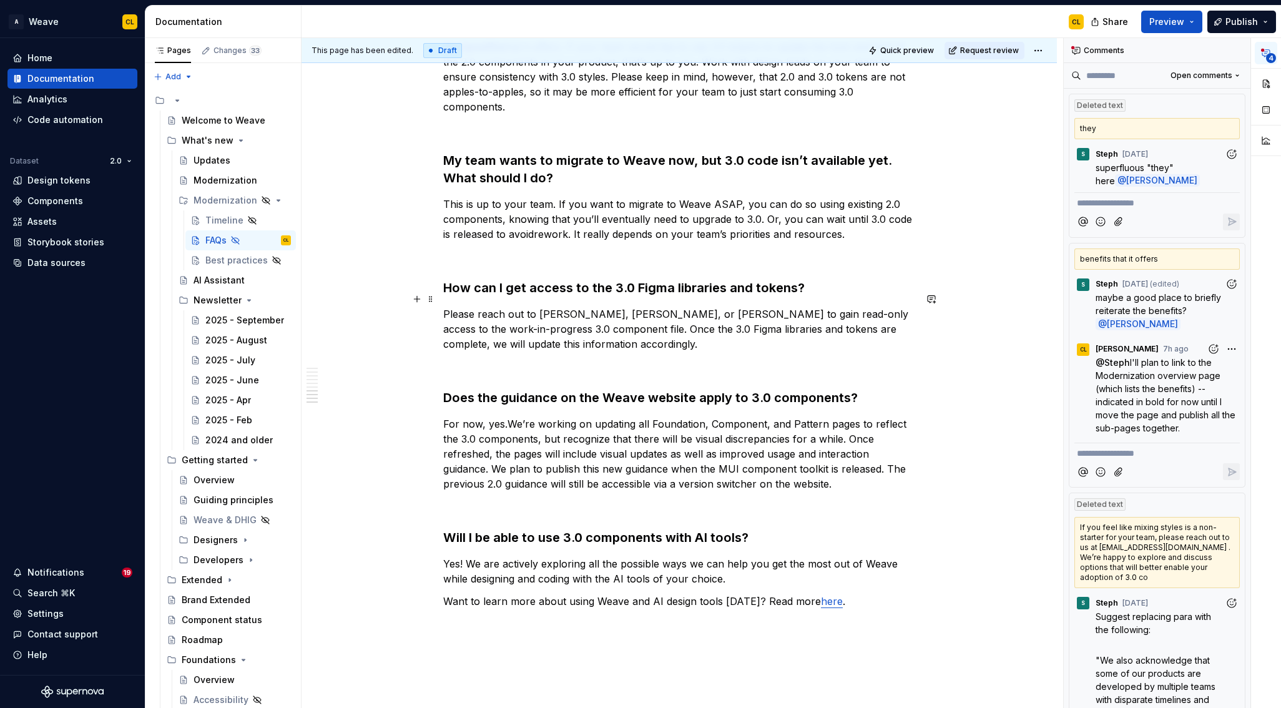
scroll to position [1101, 0]
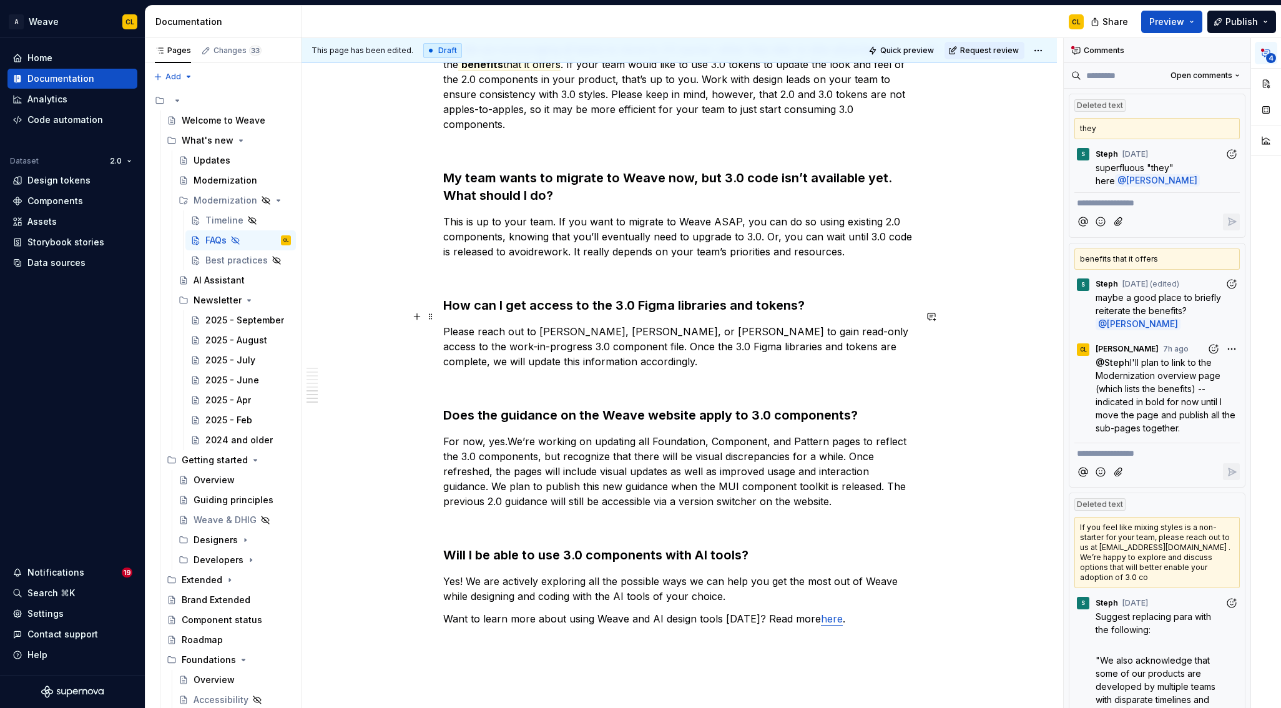
drag, startPoint x: 620, startPoint y: 332, endPoint x: 479, endPoint y: 316, distance: 141.4
click at [479, 324] on p "Please reach out to [PERSON_NAME], [PERSON_NAME], or [PERSON_NAME] to gain read…" at bounding box center [679, 346] width 472 height 45
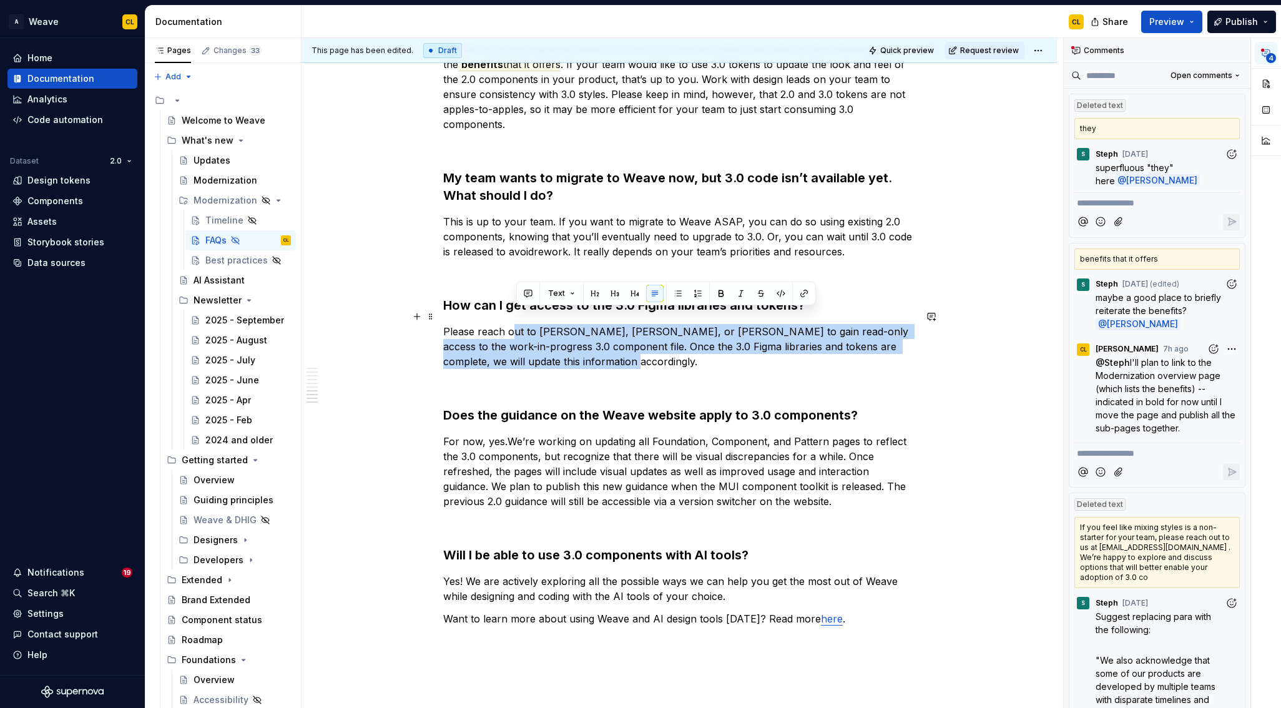
drag, startPoint x: 515, startPoint y: 316, endPoint x: 568, endPoint y: 340, distance: 58.1
click at [568, 340] on p "Please reach out to [PERSON_NAME], [PERSON_NAME], or [PERSON_NAME] to gain read…" at bounding box center [679, 346] width 472 height 45
click at [578, 333] on p "Please reach out to [PERSON_NAME], [PERSON_NAME], or [PERSON_NAME] to gain read…" at bounding box center [679, 346] width 472 height 45
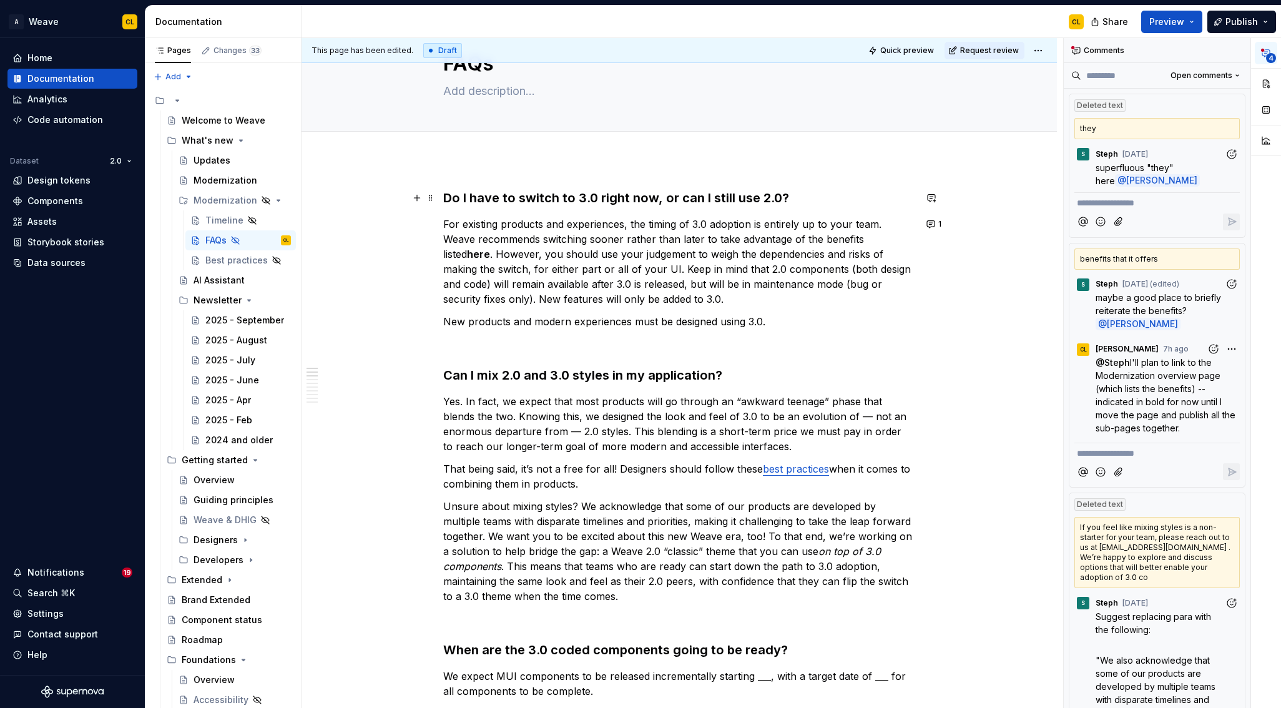
scroll to position [49, 0]
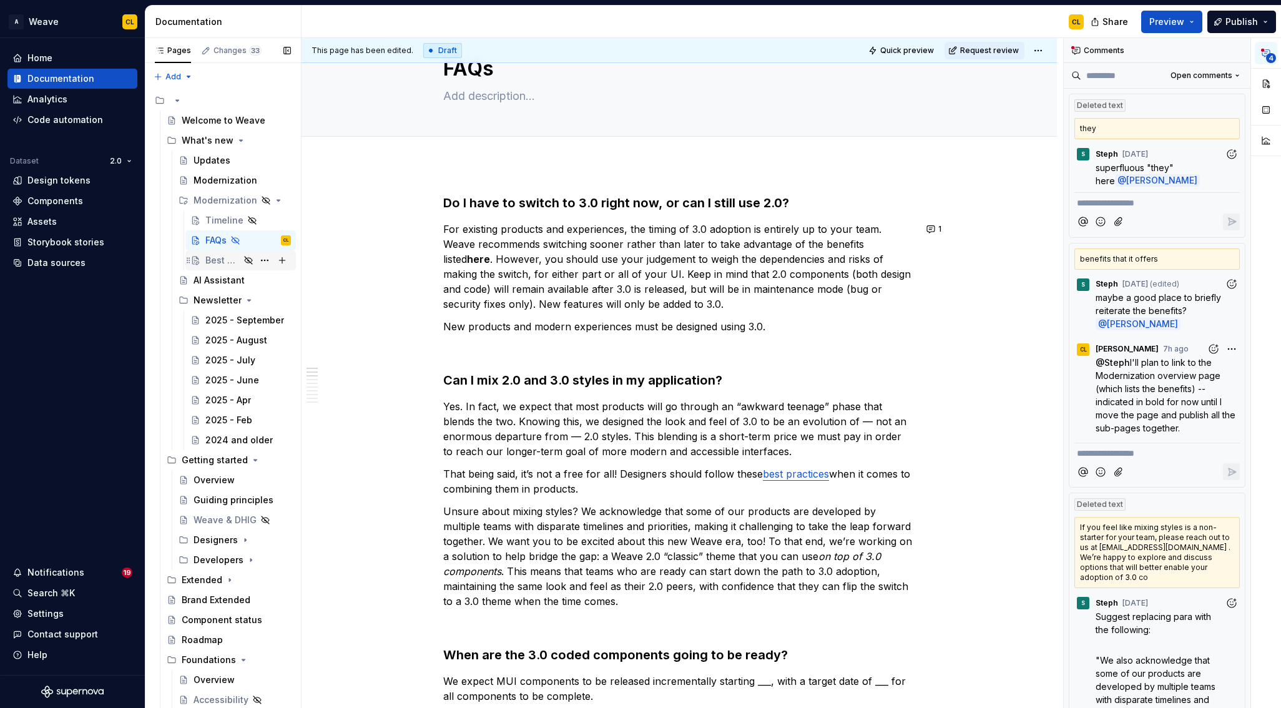
click at [238, 262] on div "Best practices" at bounding box center [222, 260] width 34 height 12
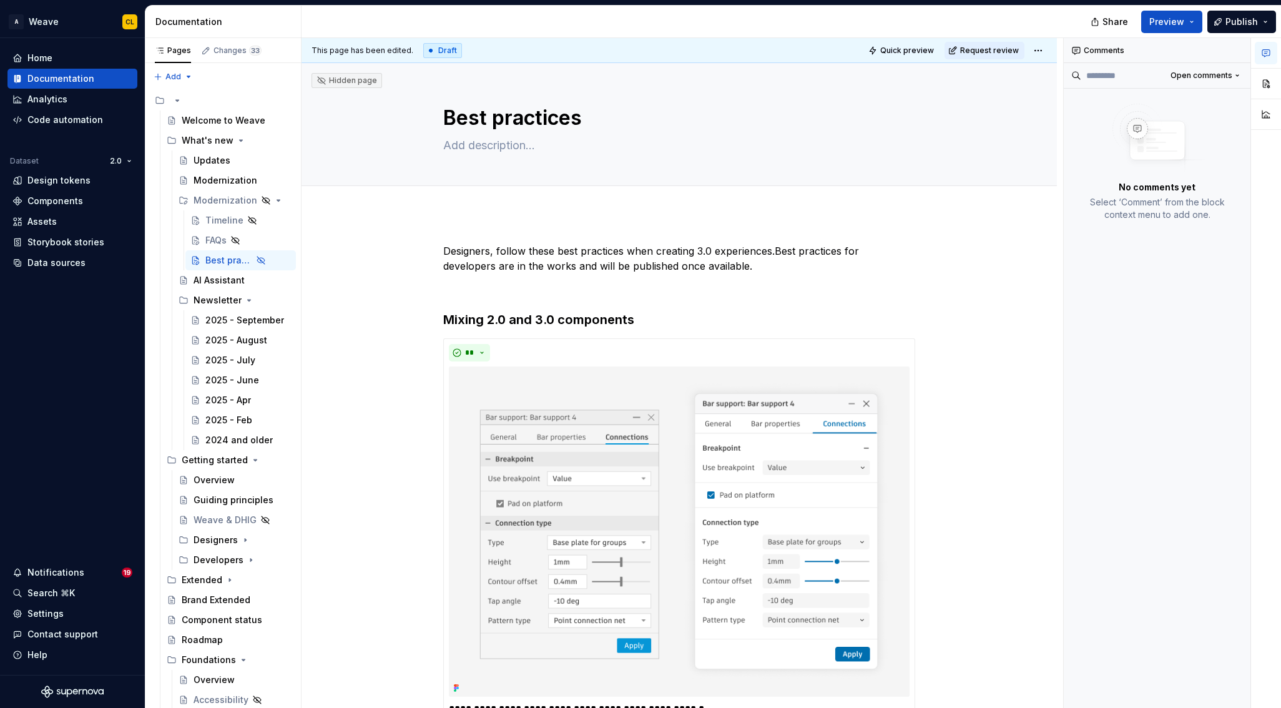
type textarea "*"
